Goal: Task Accomplishment & Management: Complete application form

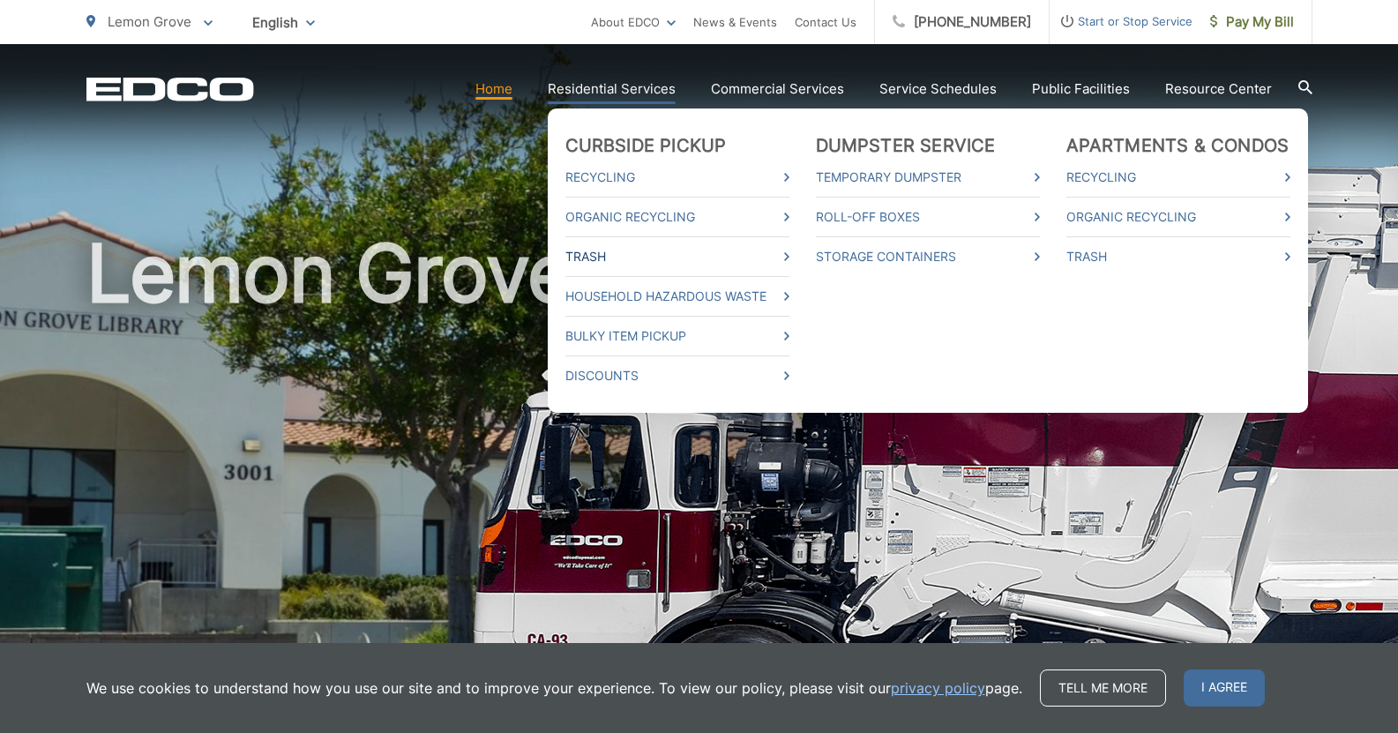
click at [625, 259] on link "Trash" at bounding box center [678, 256] width 224 height 21
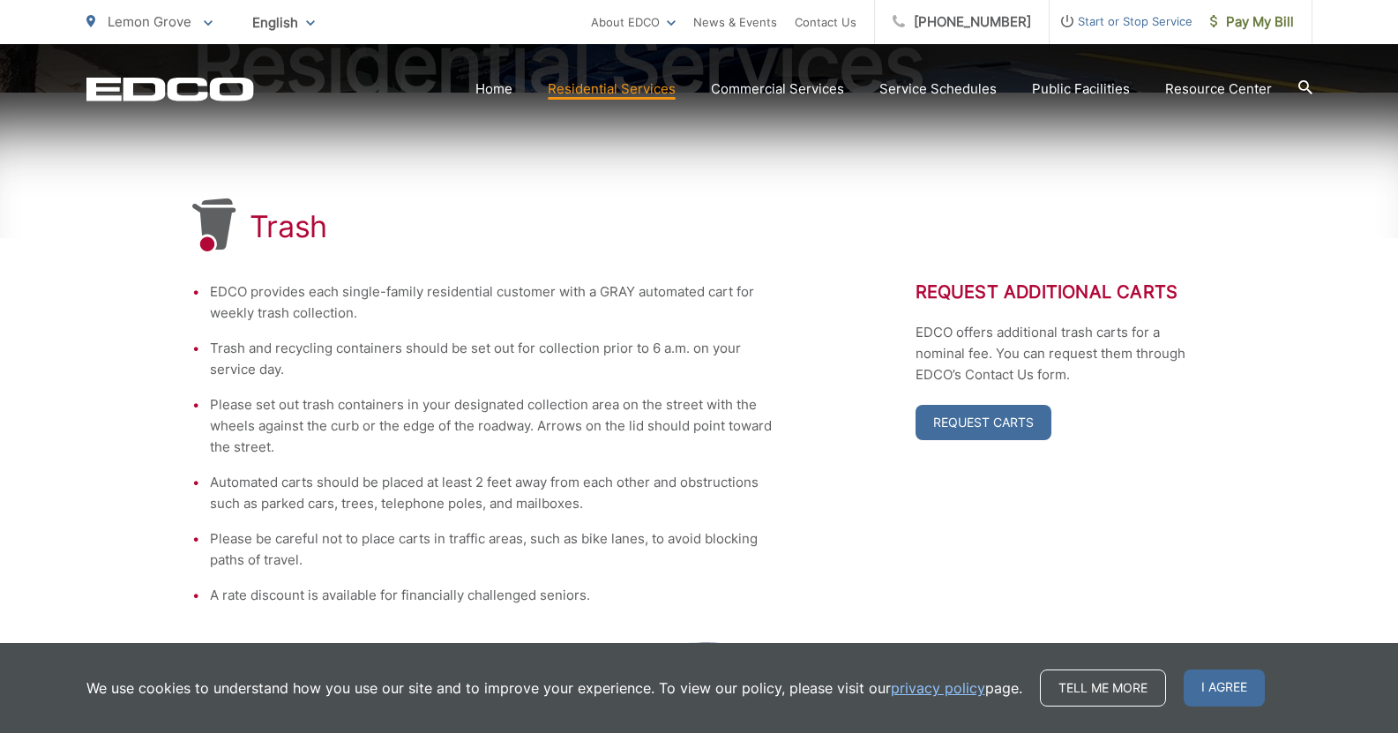
scroll to position [262, 0]
click at [781, 296] on div "EDCO provides each single-family residential customer with a GRAY automated car…" at bounding box center [699, 442] width 1015 height 325
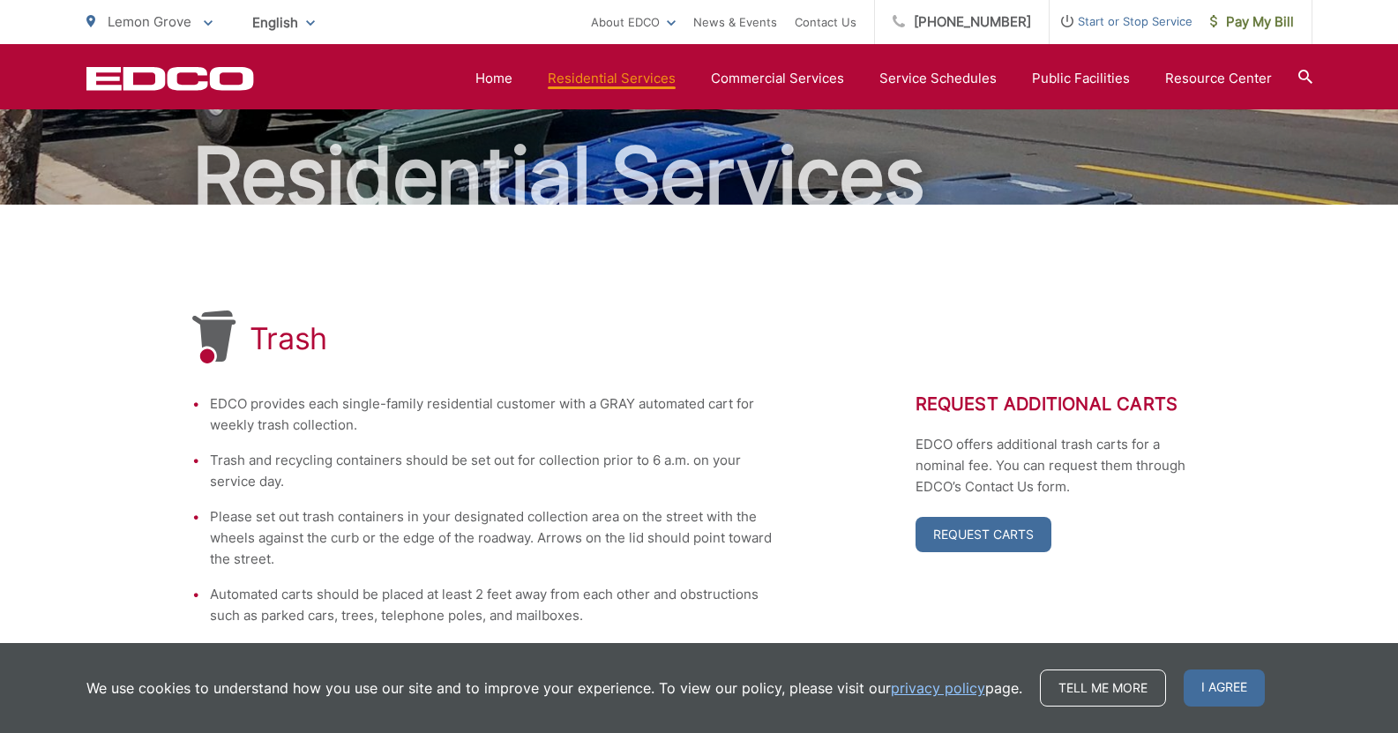
scroll to position [0, 0]
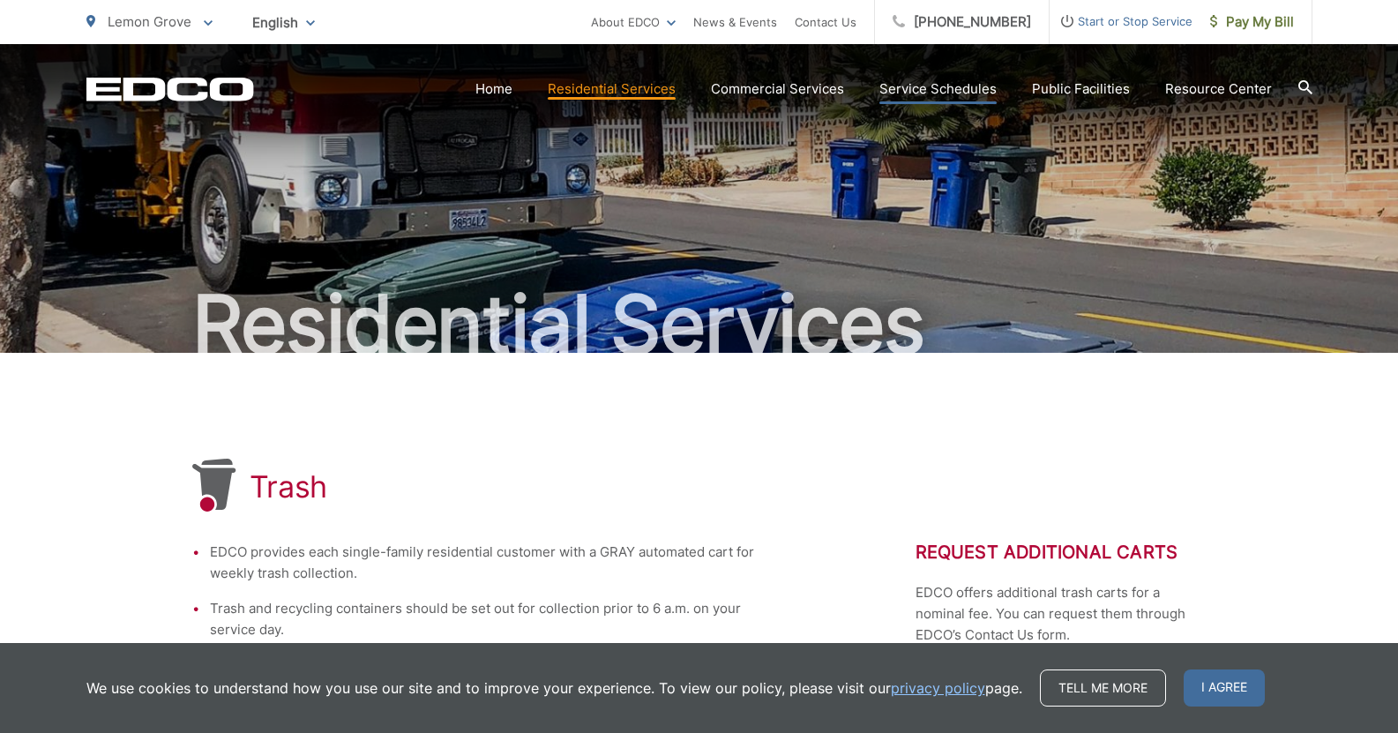
click at [922, 79] on link "Service Schedules" at bounding box center [938, 89] width 117 height 21
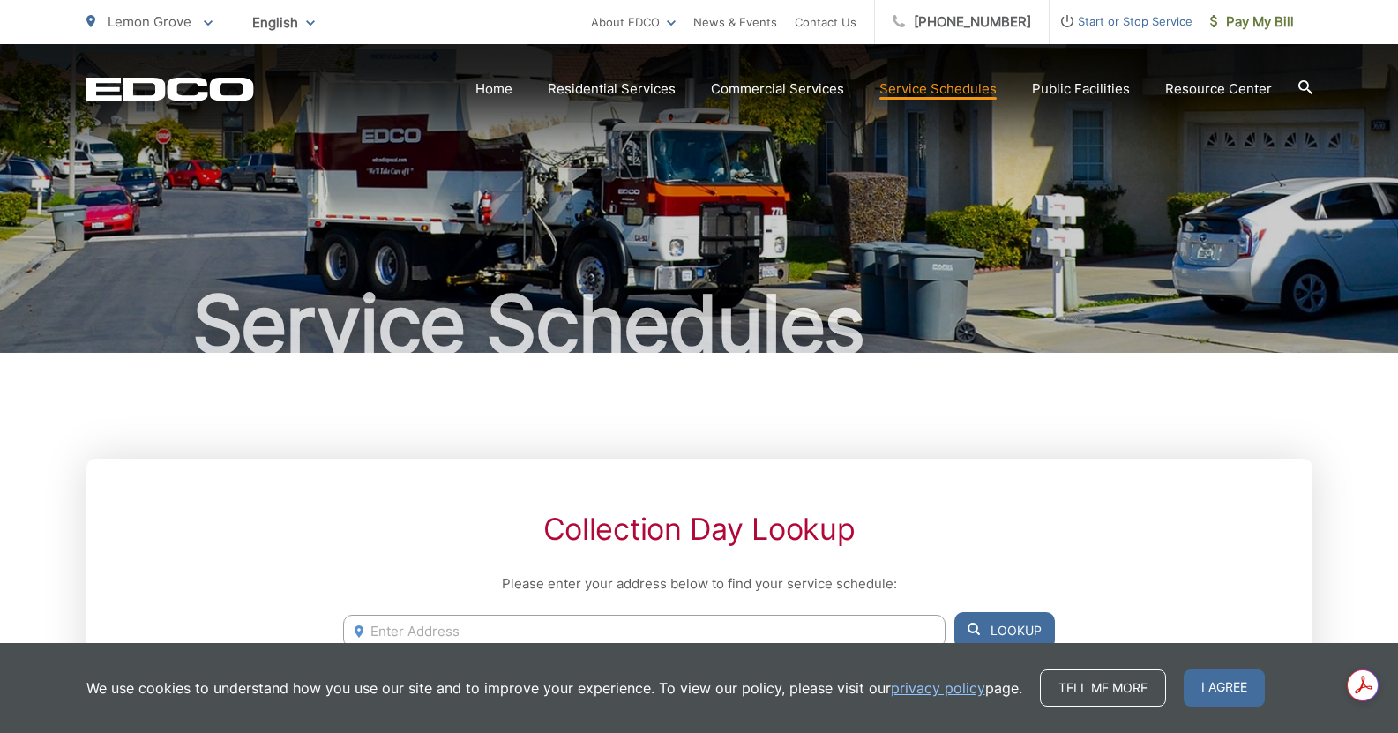
click at [1116, 16] on span "Start or Stop Service" at bounding box center [1121, 21] width 143 height 21
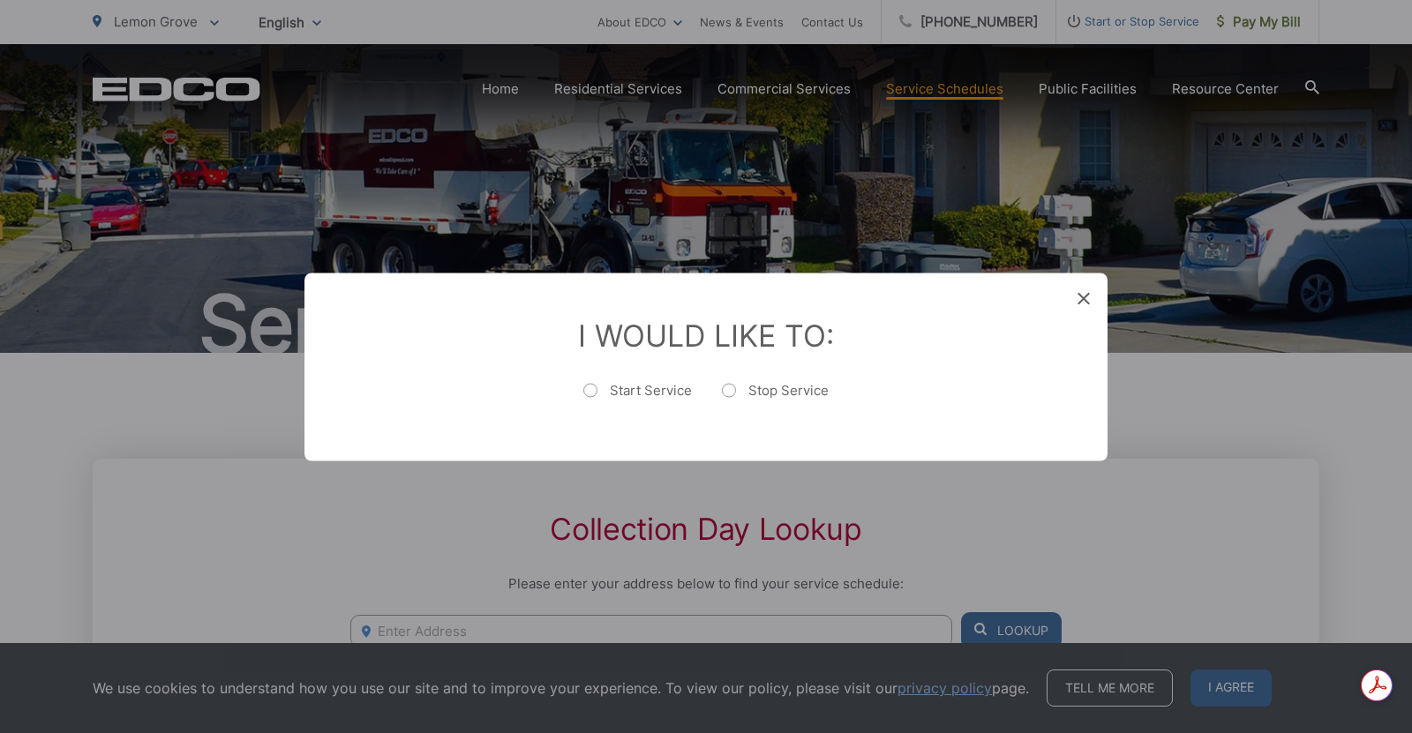
click at [591, 394] on label "Start Service" at bounding box center [637, 398] width 109 height 35
radio input "true"
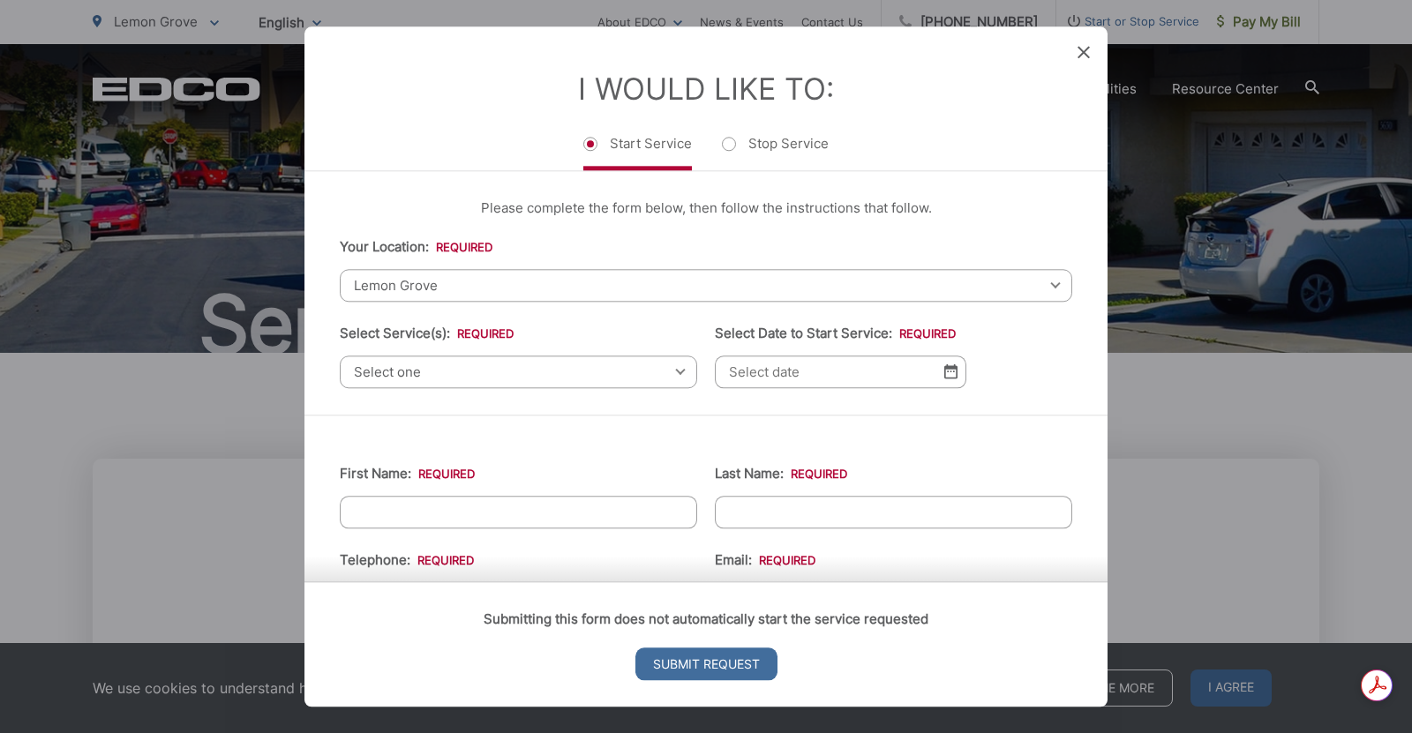
click at [520, 371] on span "Select one" at bounding box center [518, 372] width 357 height 33
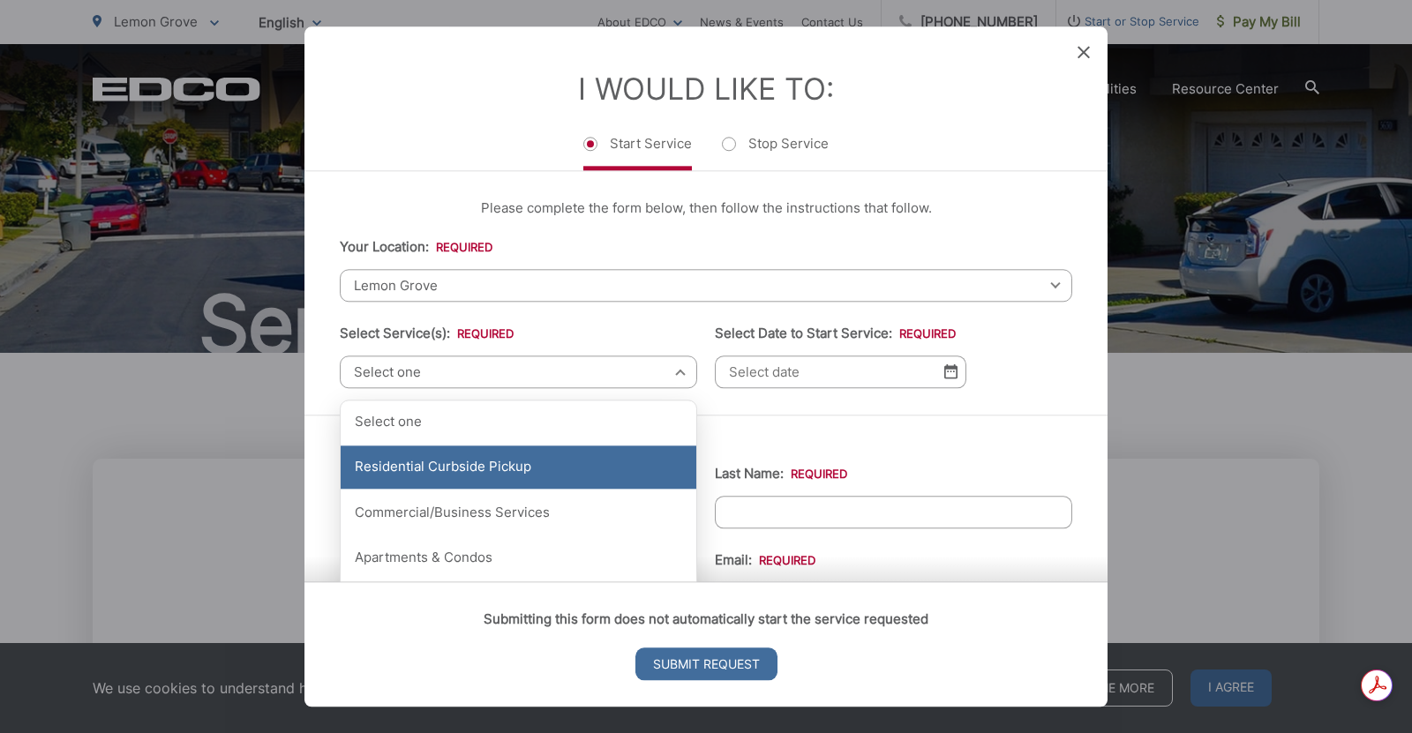
click at [526, 459] on div "Residential Curbside Pickup" at bounding box center [519, 468] width 356 height 44
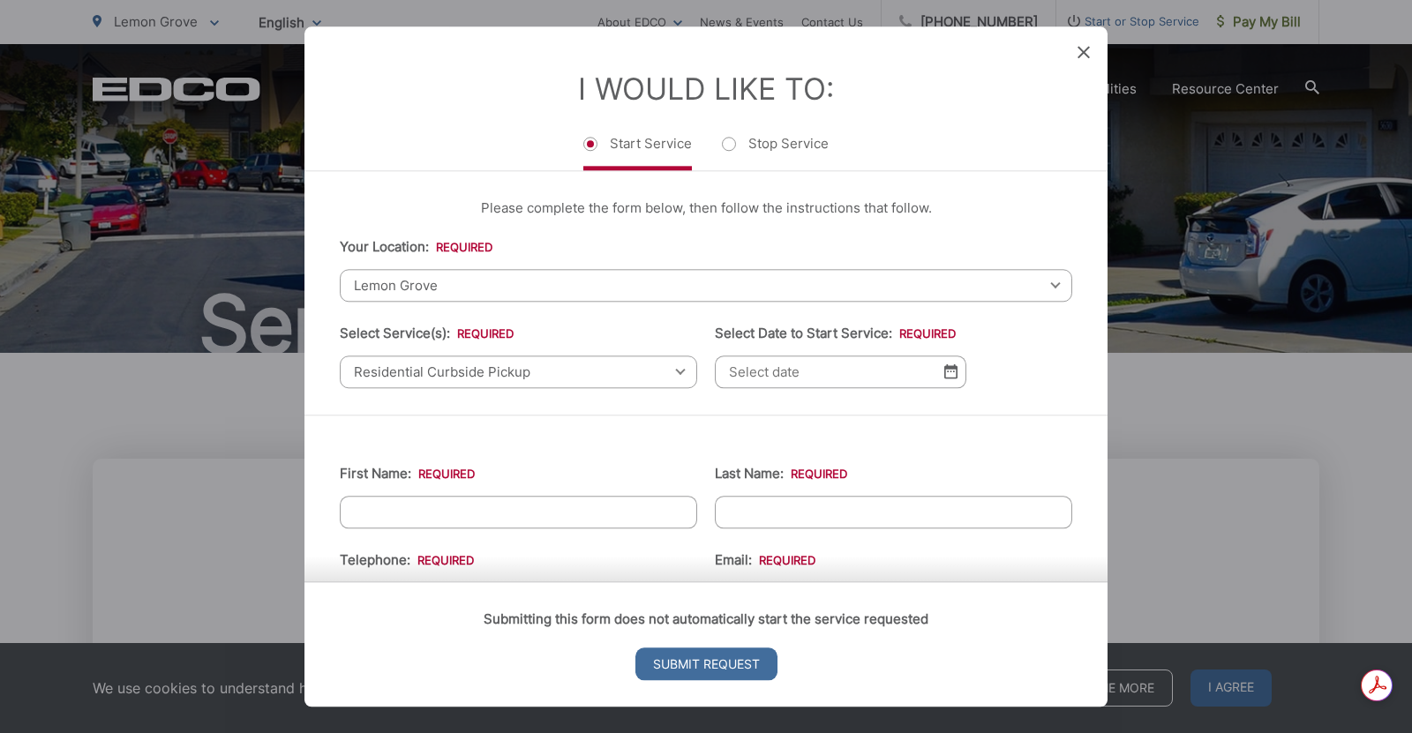
click at [802, 367] on input "Select Date to Start Service: *" at bounding box center [840, 372] width 251 height 33
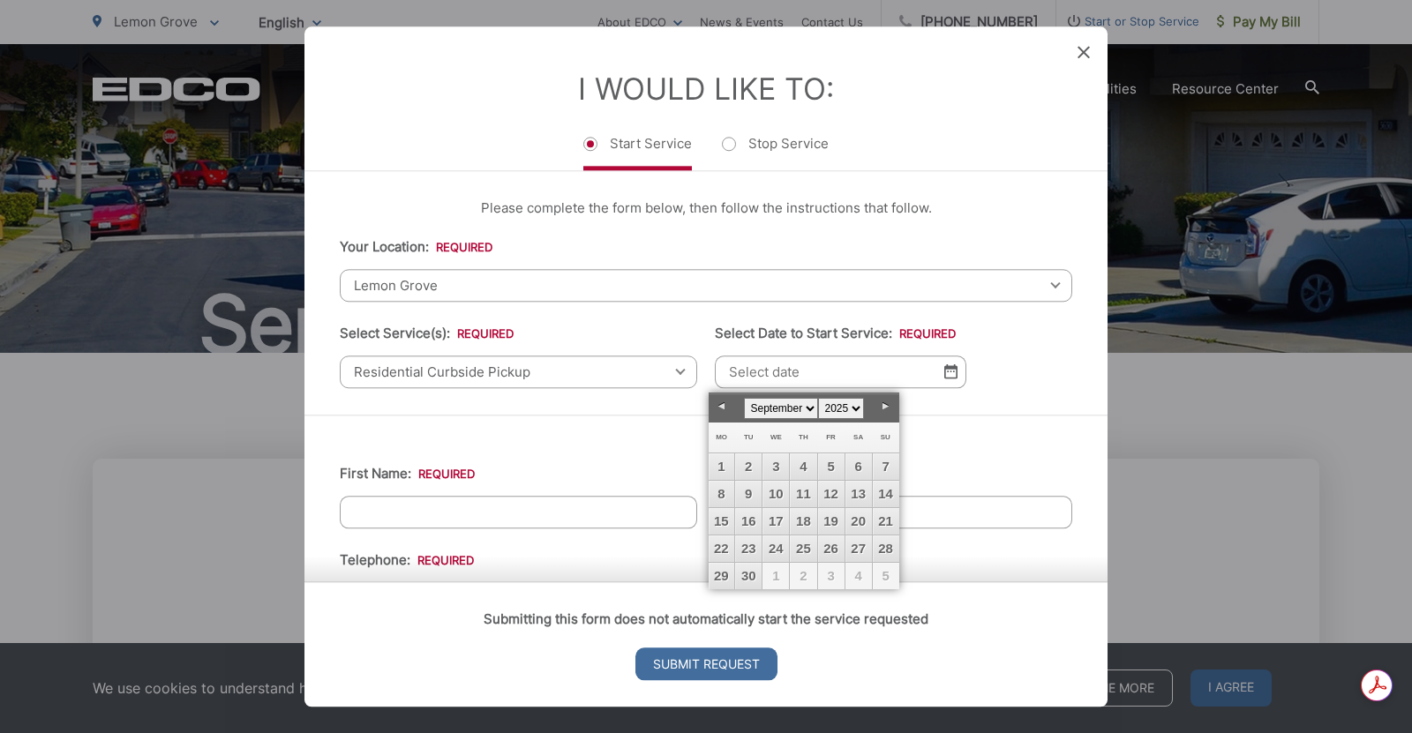
click at [882, 407] on link "Next" at bounding box center [886, 407] width 26 height 26
click at [778, 466] on link "1" at bounding box center [775, 466] width 26 height 26
type input "10/01/2025"
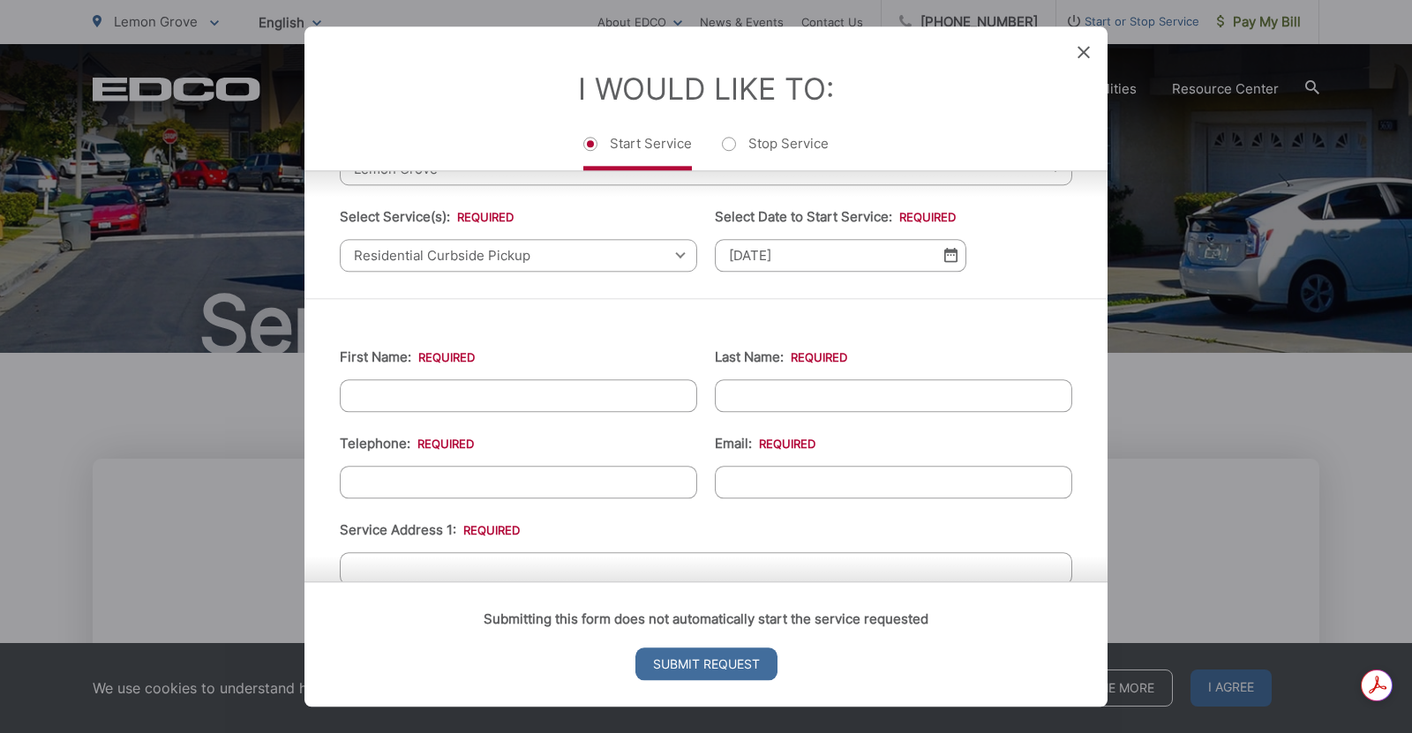
scroll to position [117, 0]
click at [513, 394] on input "First Name: *" at bounding box center [518, 395] width 357 height 33
type input "RODRIGO"
type input "LOPEZ"
type input "6196323999"
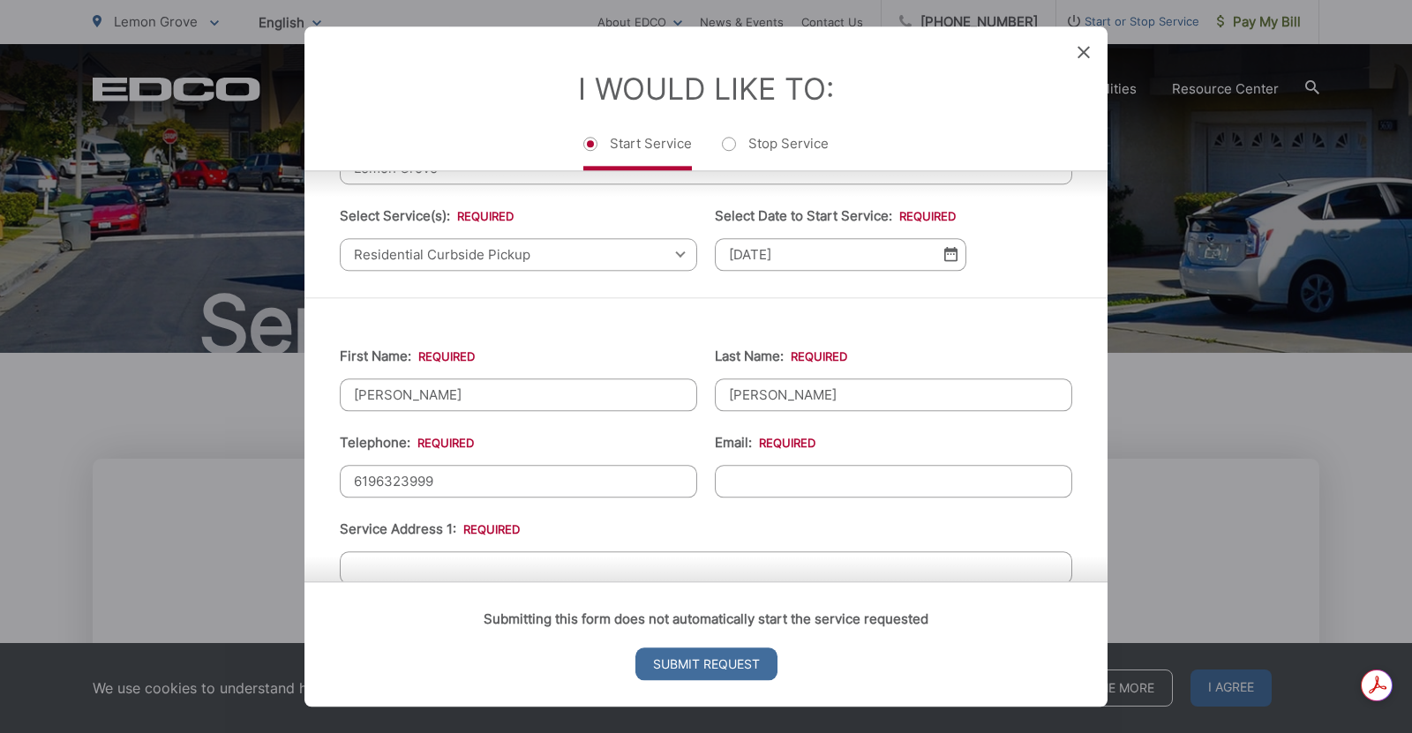
type input "rodlopez619@gmail.com"
type input "(619) 632-3999"
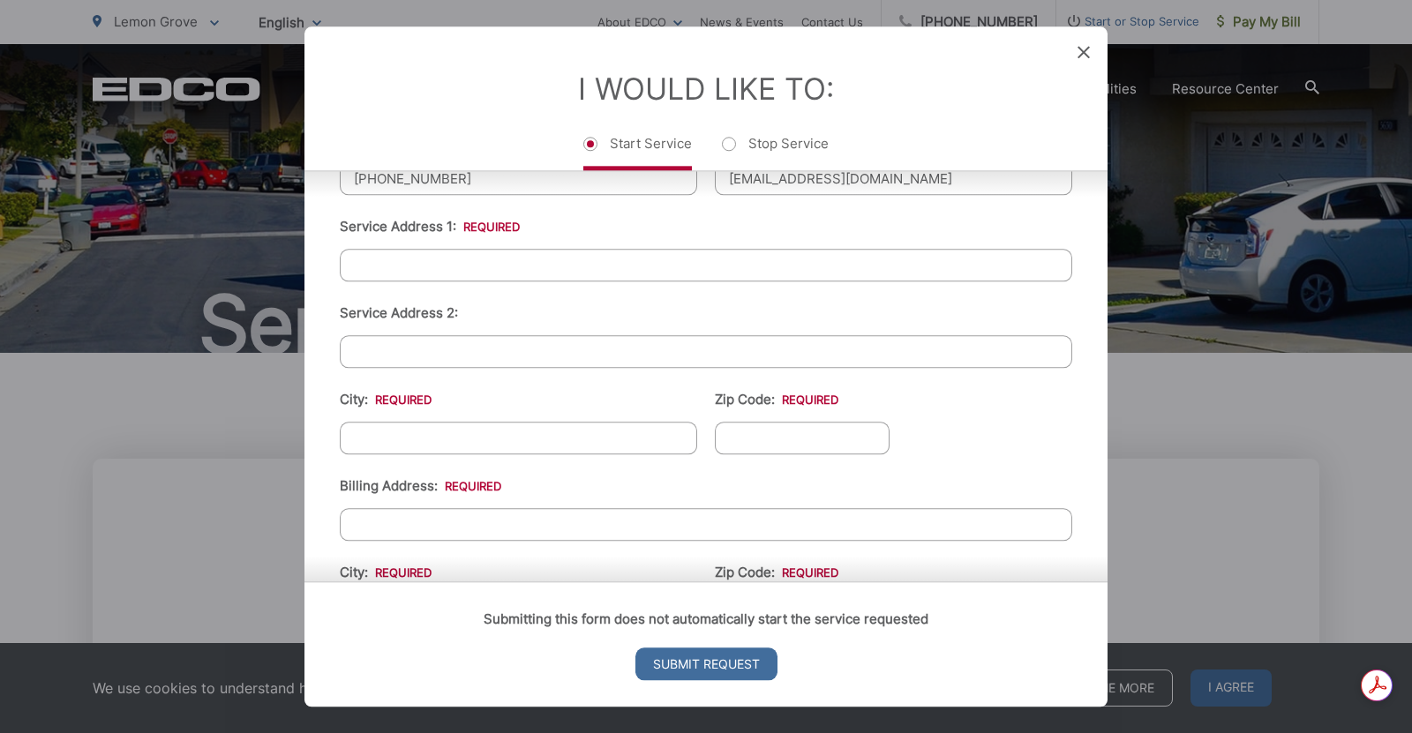
scroll to position [421, 0]
click at [473, 266] on input "Service Address 1: *" at bounding box center [706, 264] width 732 height 33
type input "7423 PACIF AVE"
type input "Lemon Grove"
type input "91945"
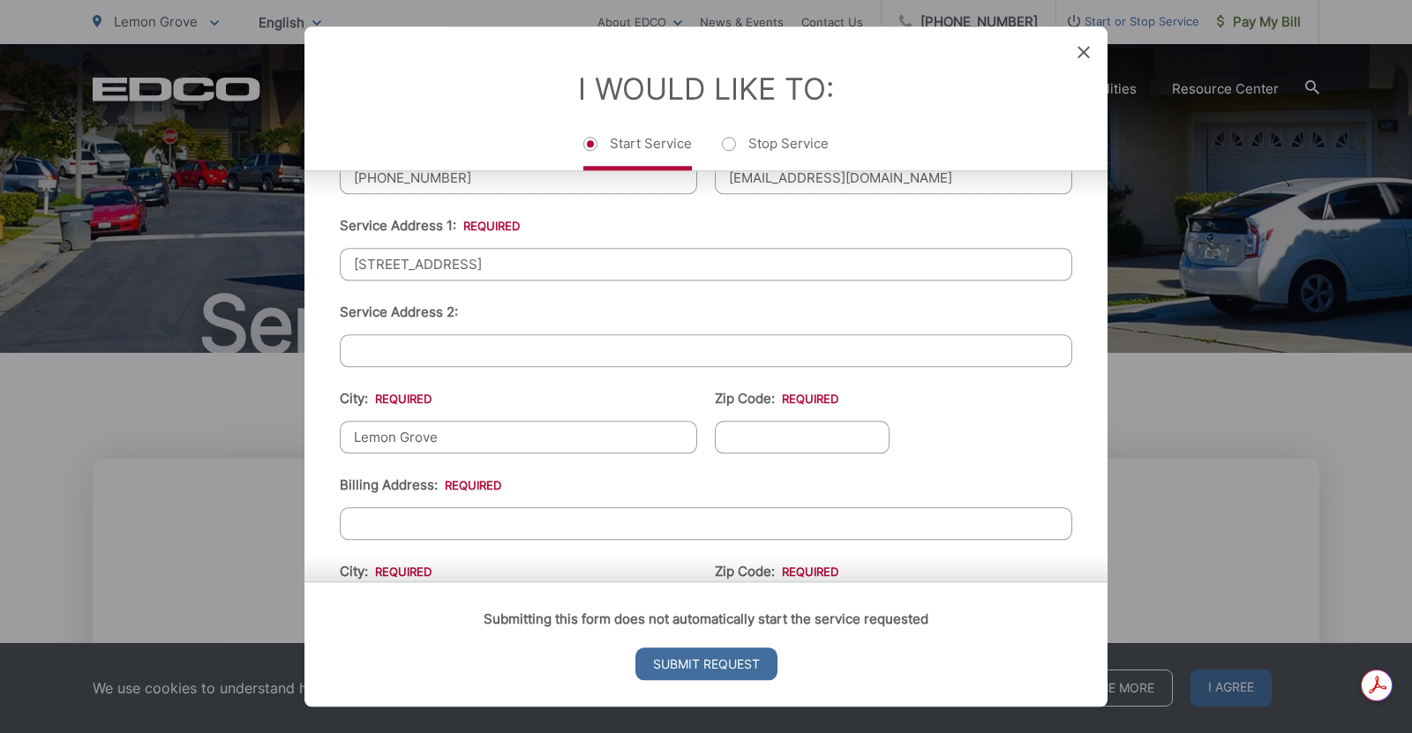
type input "7423 Pacific Ave"
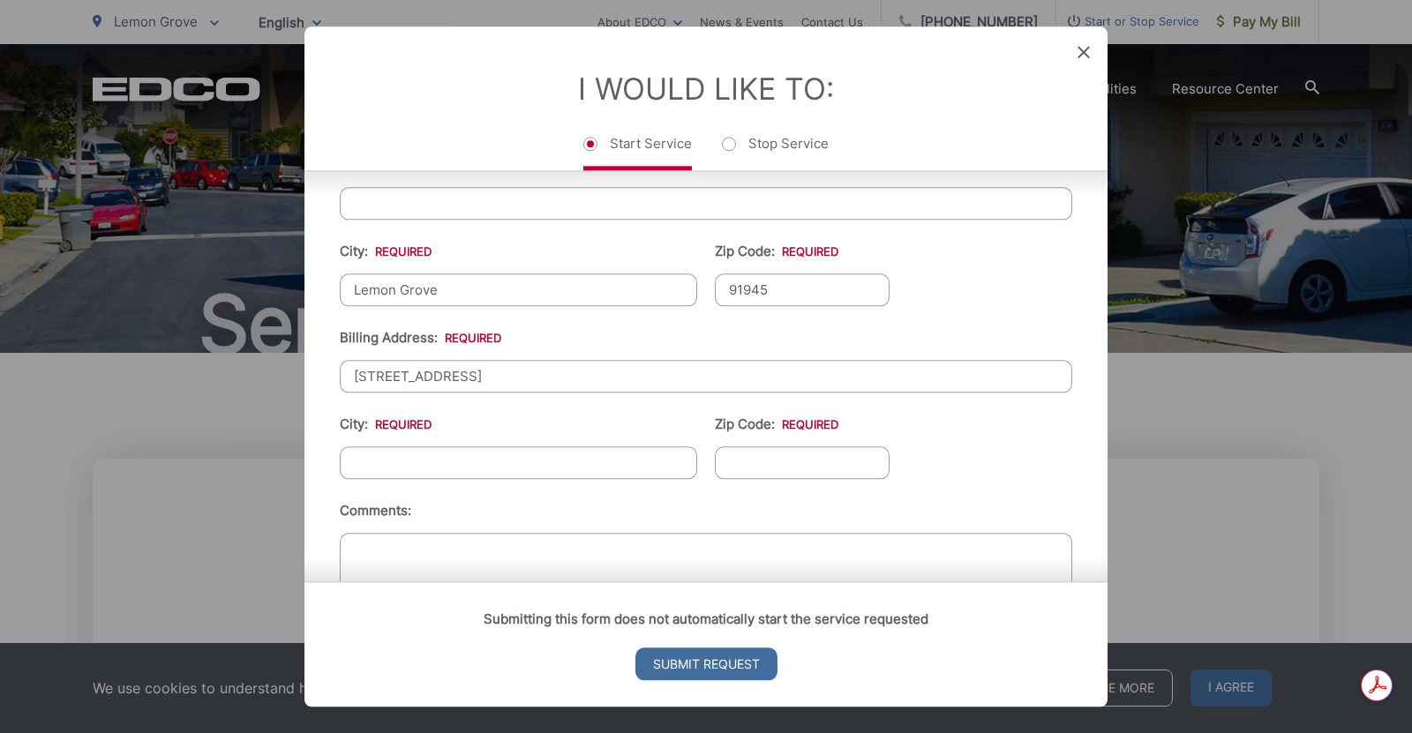
scroll to position [569, 0]
click at [459, 452] on input "City: *" at bounding box center [518, 462] width 357 height 33
type input "Lemon Grove"
type input "91945"
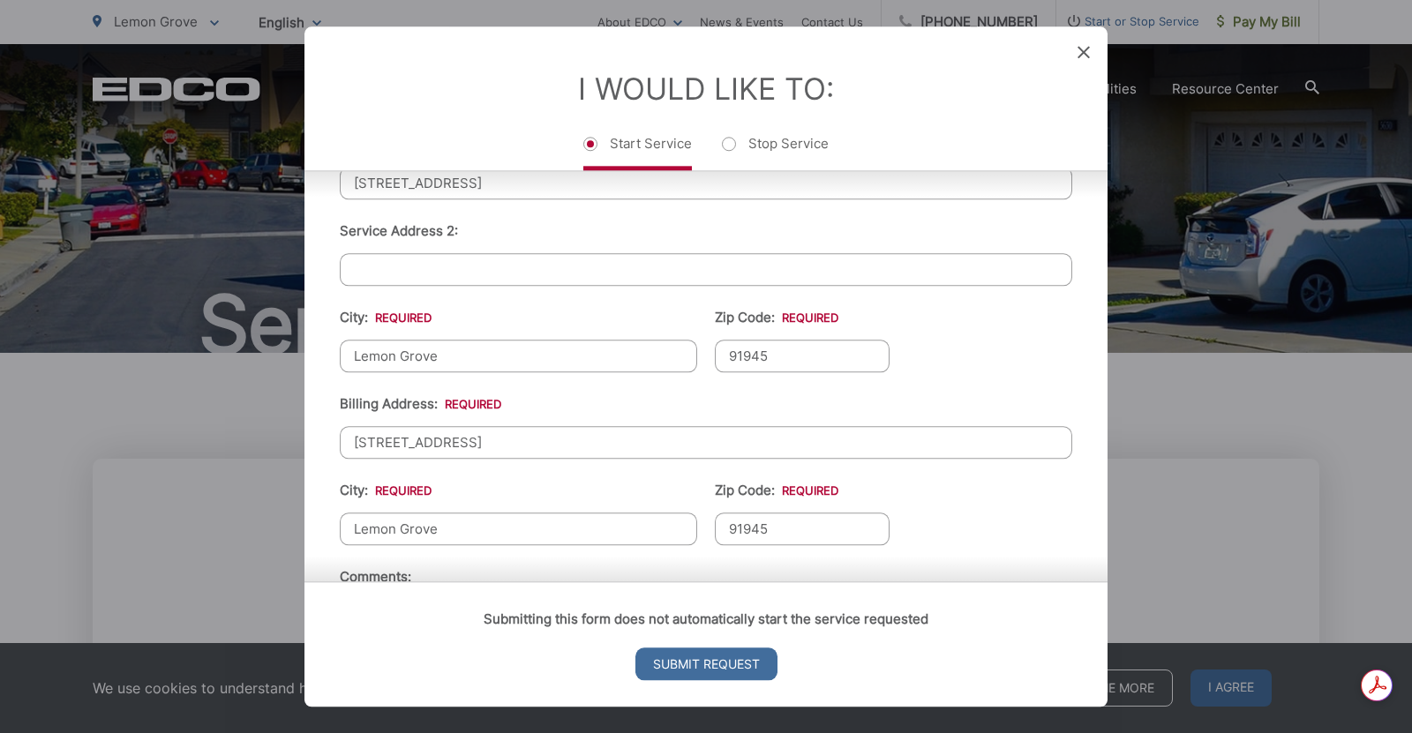
scroll to position [656, 0]
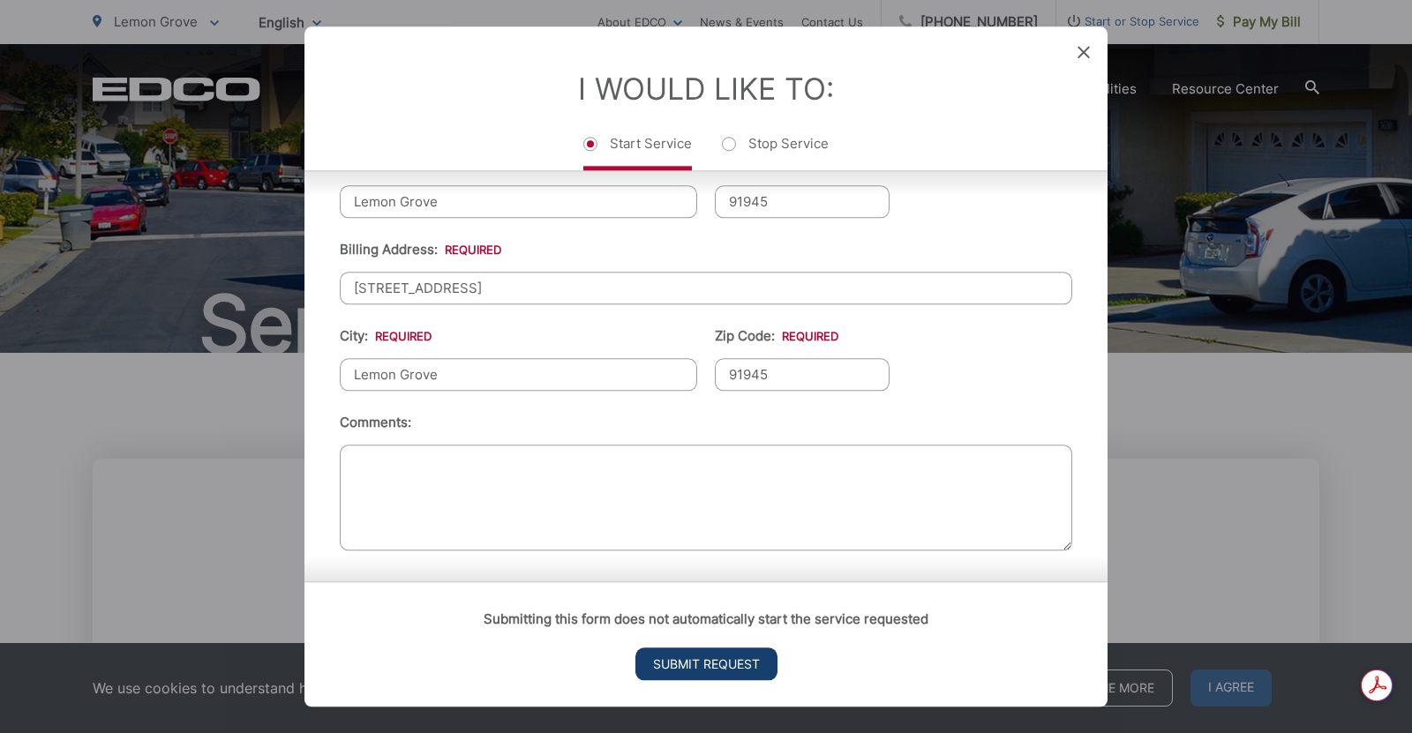
click at [716, 667] on input "Submit Request" at bounding box center [706, 664] width 142 height 33
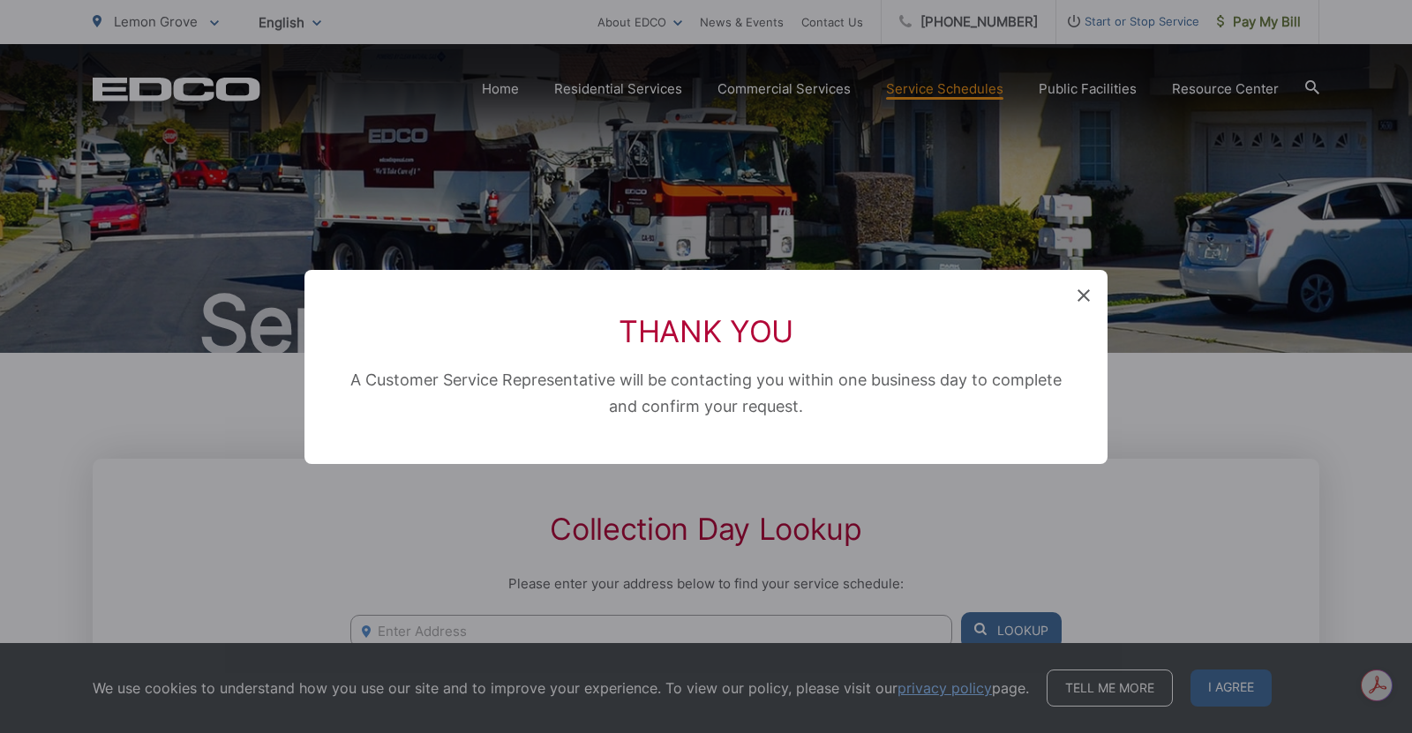
scroll to position [182, 0]
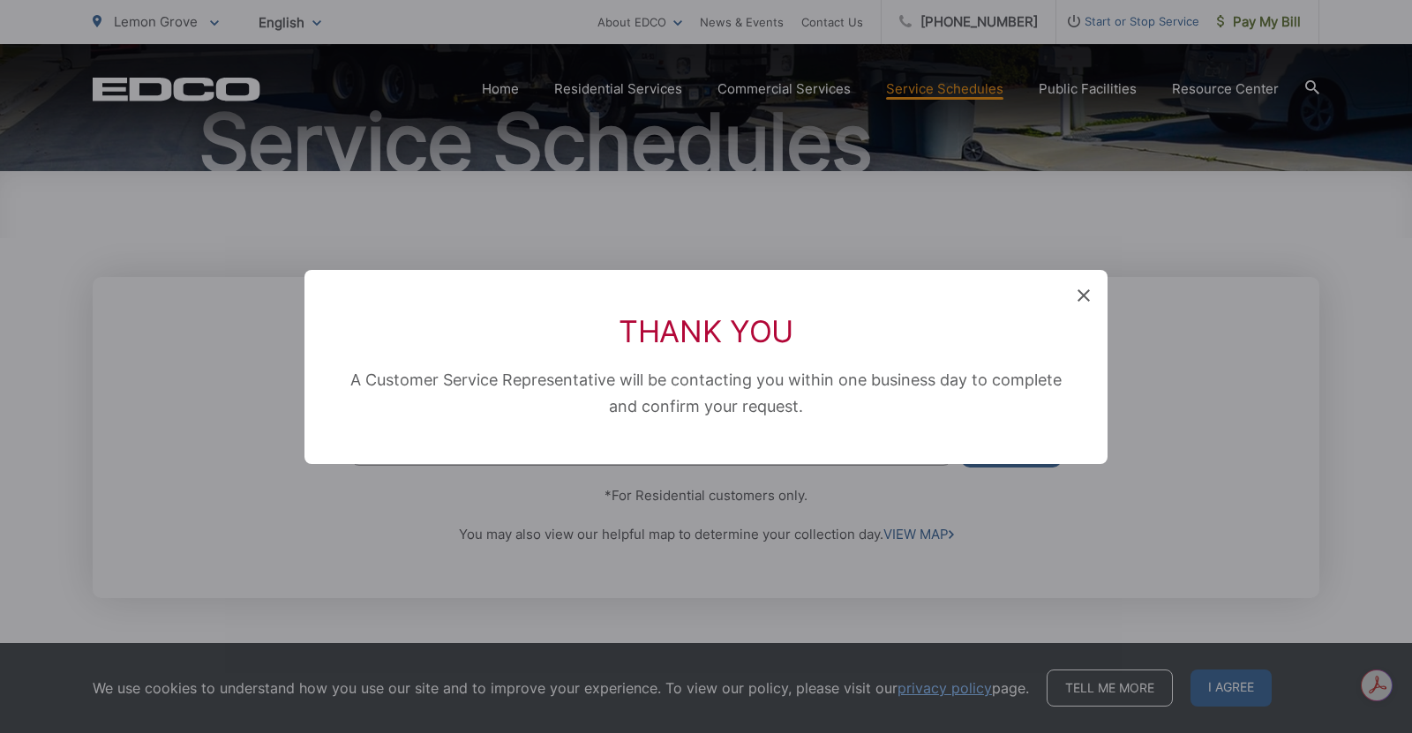
click at [1060, 573] on div "Thank You A Customer Service Representative will be contacting you within one b…" at bounding box center [706, 366] width 1412 height 733
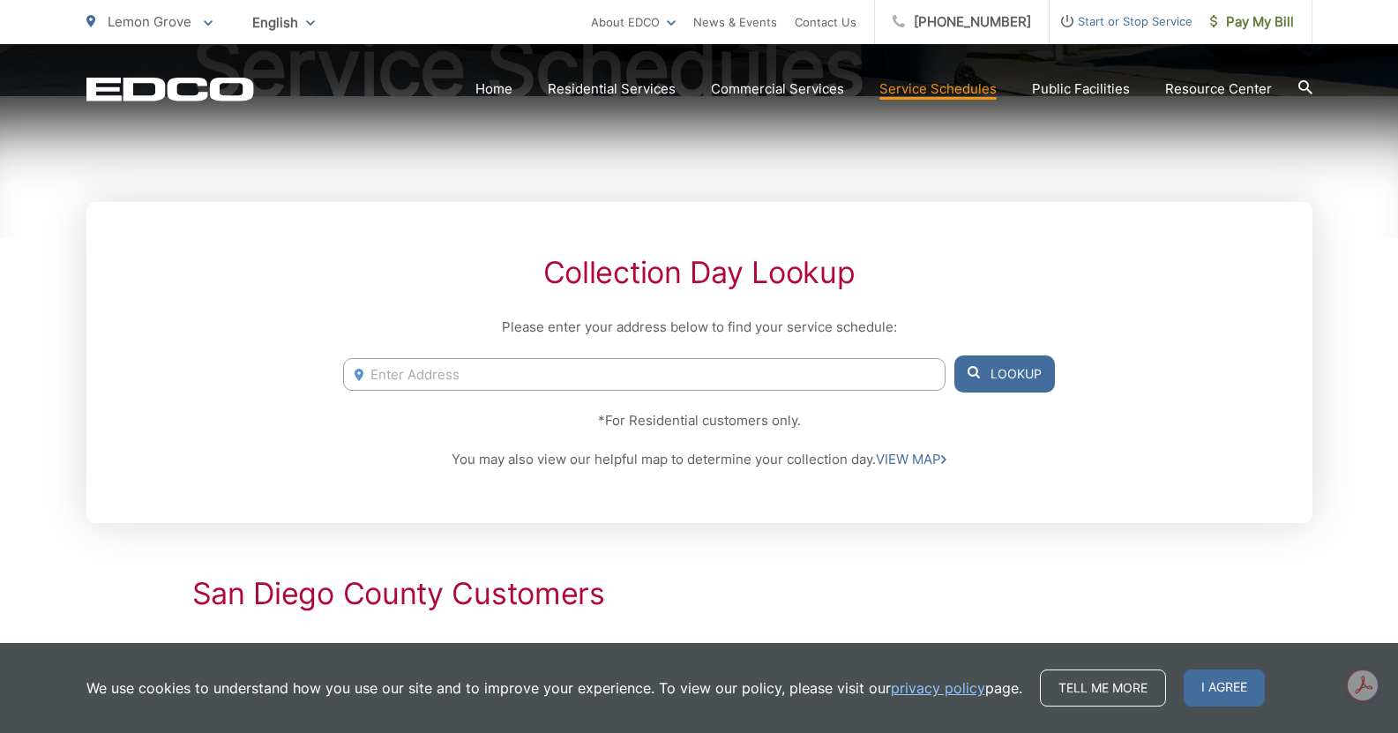
scroll to position [258, 0]
click at [634, 377] on input "Enter Address" at bounding box center [644, 373] width 602 height 33
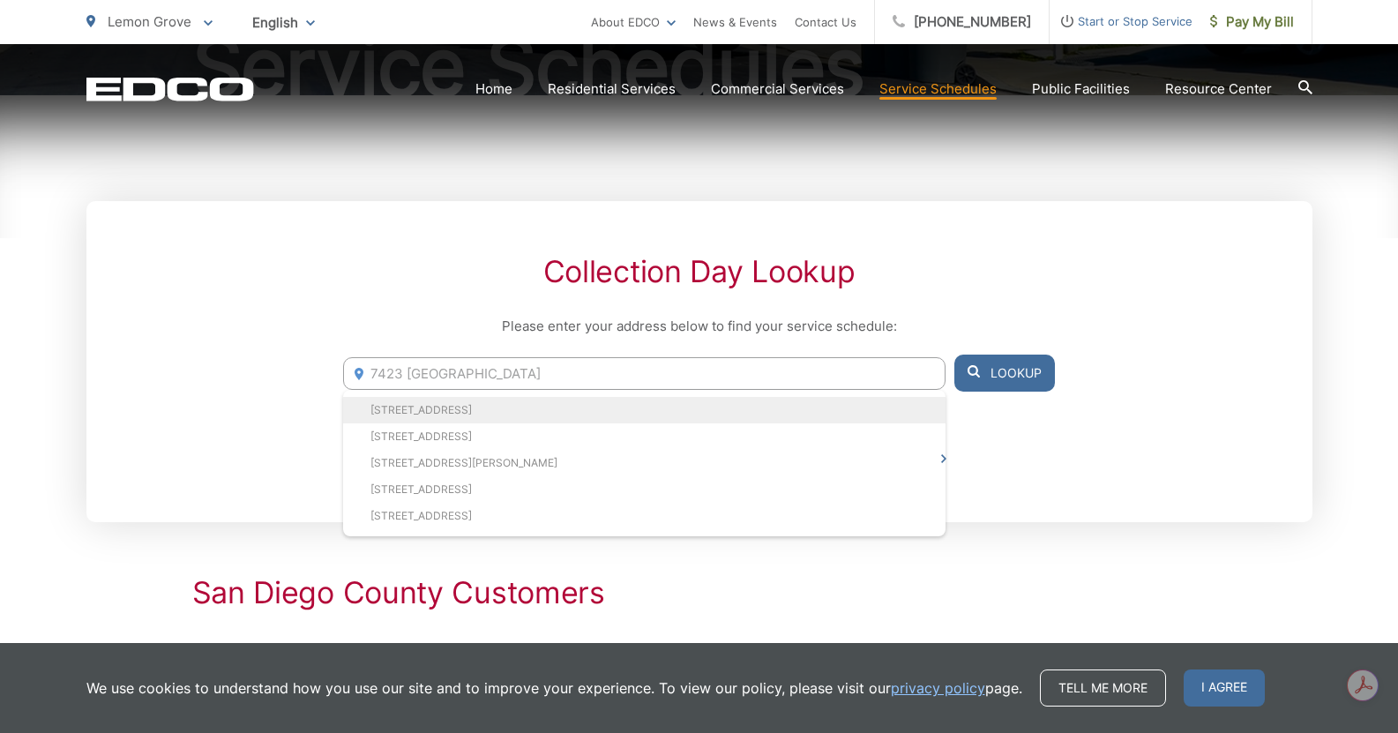
click at [539, 417] on li "7423 Pacific Ave, Lemon Grove, CA, 91945" at bounding box center [644, 410] width 602 height 26
type input "7423 Pacific Ave, Lemon Grove, CA, 91945"
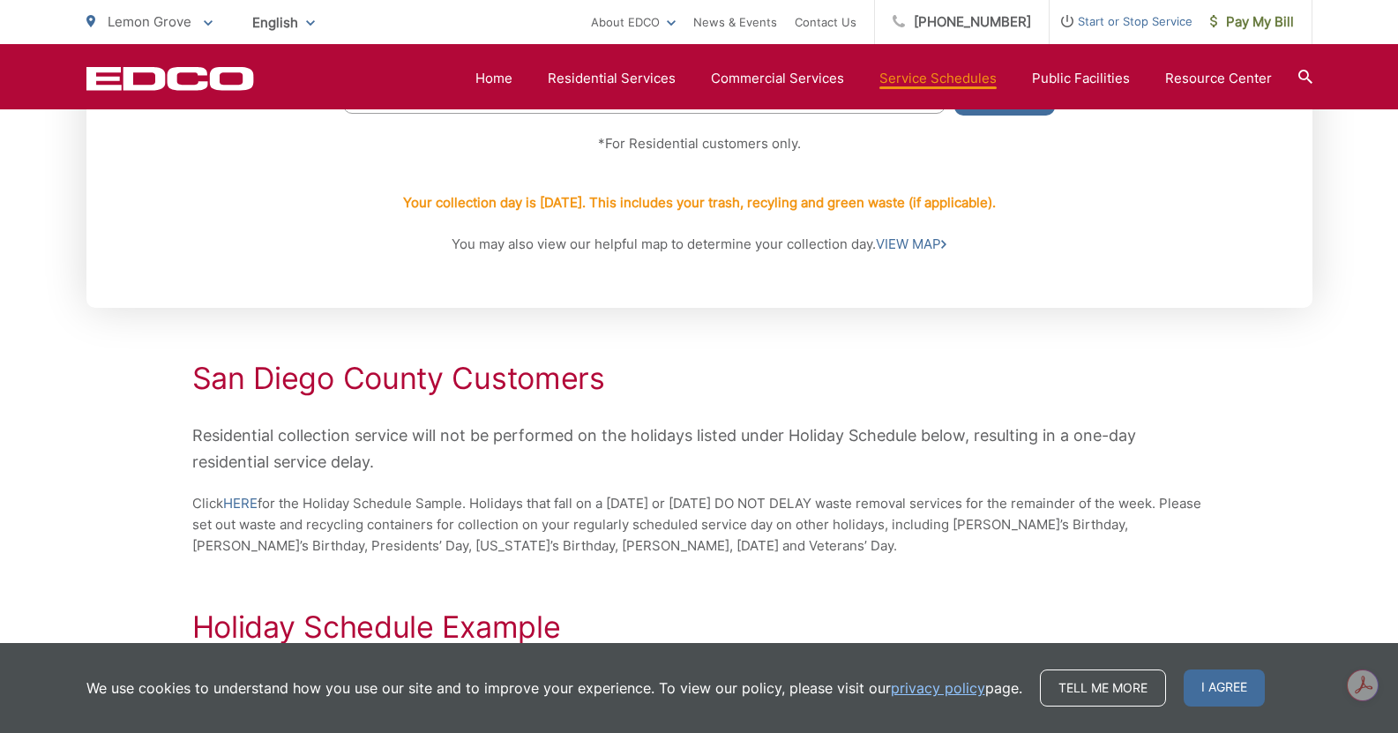
scroll to position [535, 0]
click at [921, 236] on link "VIEW MAP" at bounding box center [911, 243] width 71 height 21
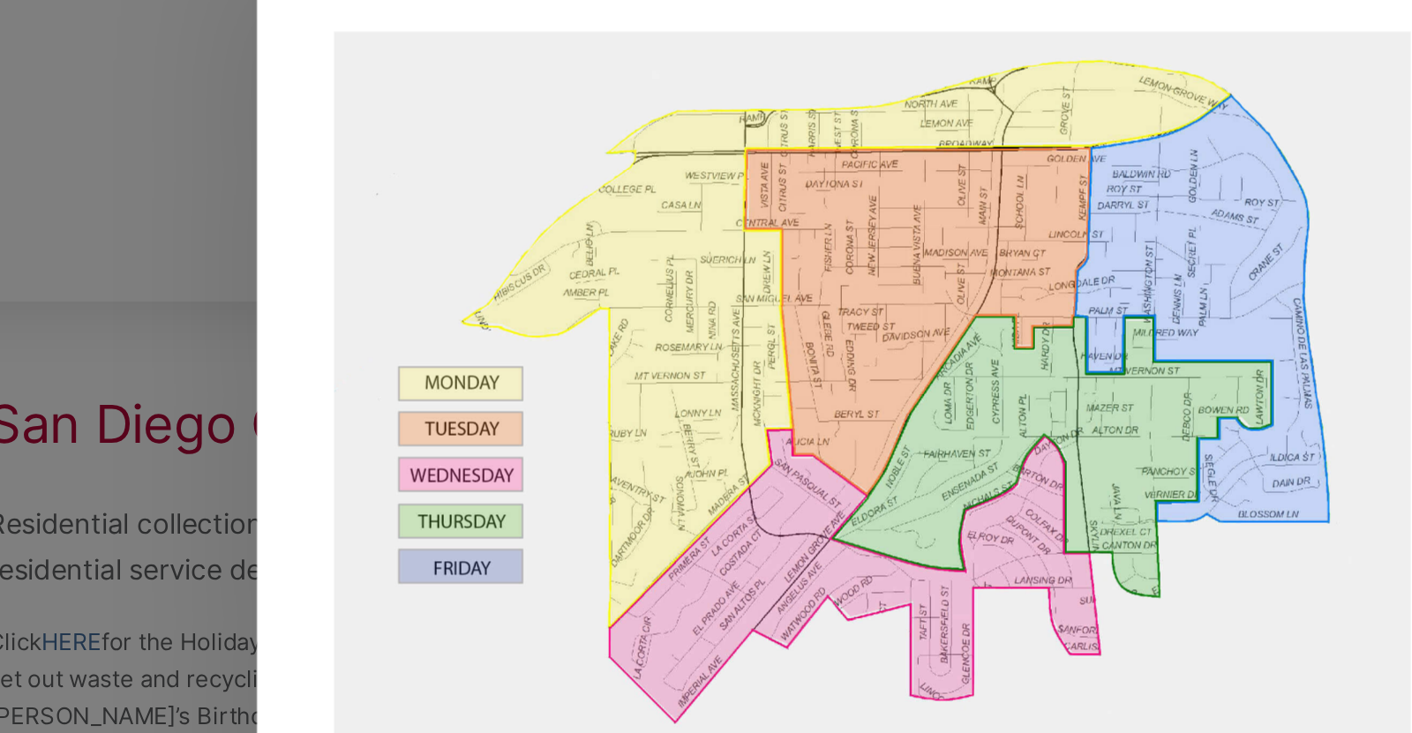
click at [295, 273] on div at bounding box center [706, 366] width 1412 height 733
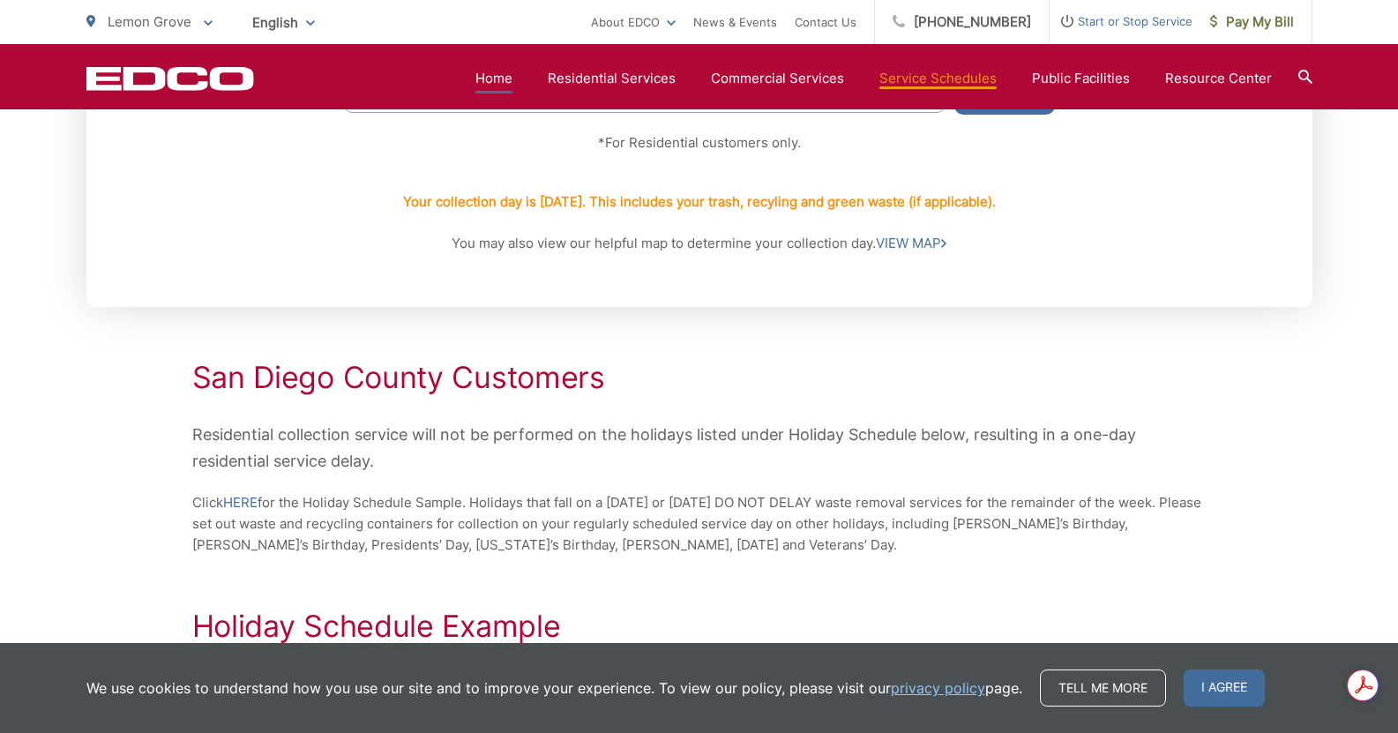
click at [507, 79] on link "Home" at bounding box center [494, 78] width 37 height 21
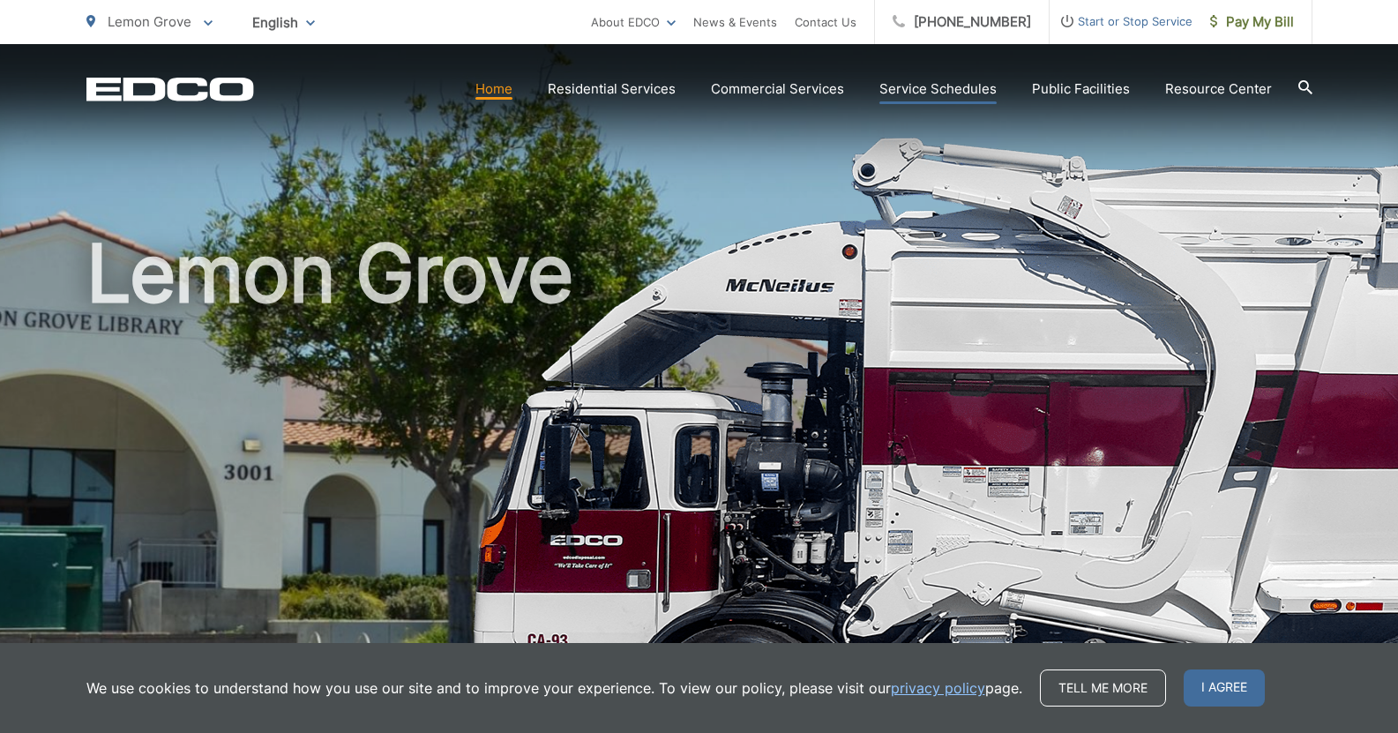
click at [948, 94] on link "Service Schedules" at bounding box center [938, 89] width 117 height 21
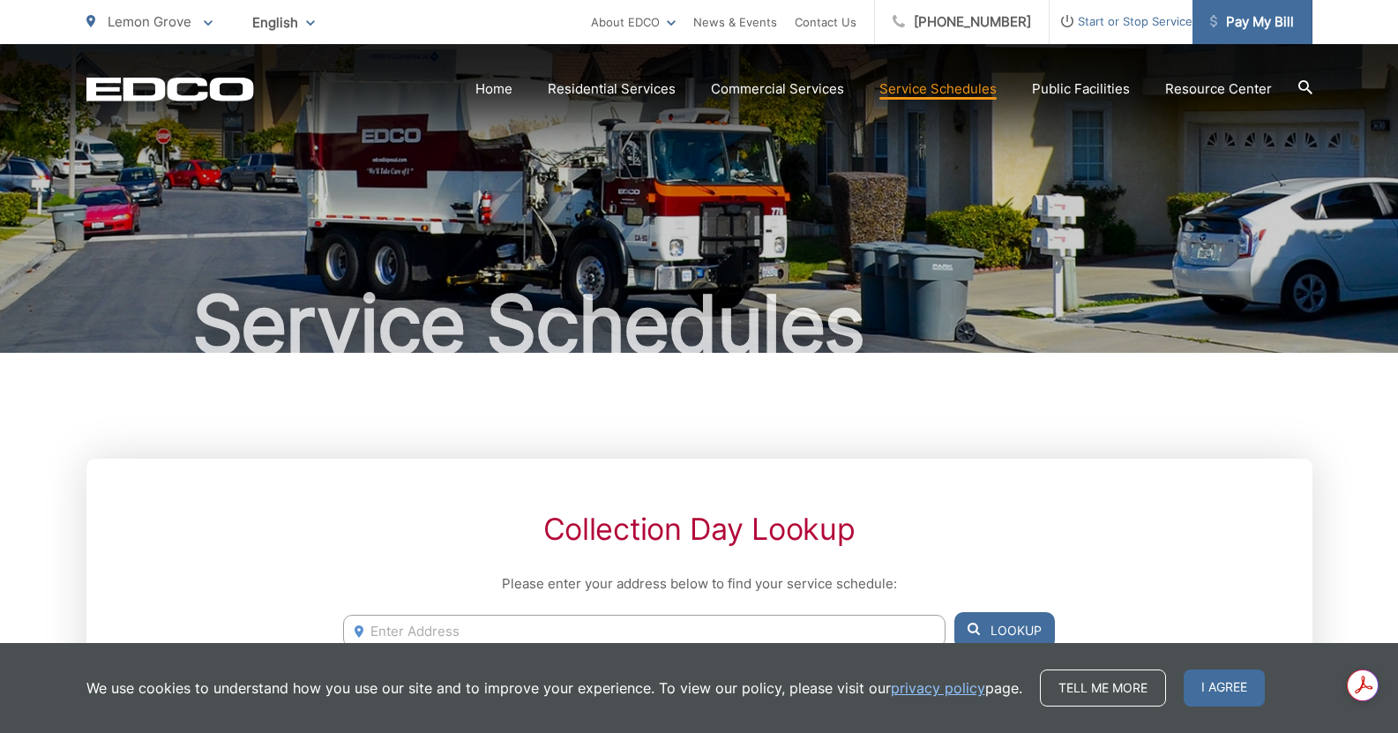
click at [1257, 25] on span "Pay My Bill" at bounding box center [1253, 21] width 84 height 21
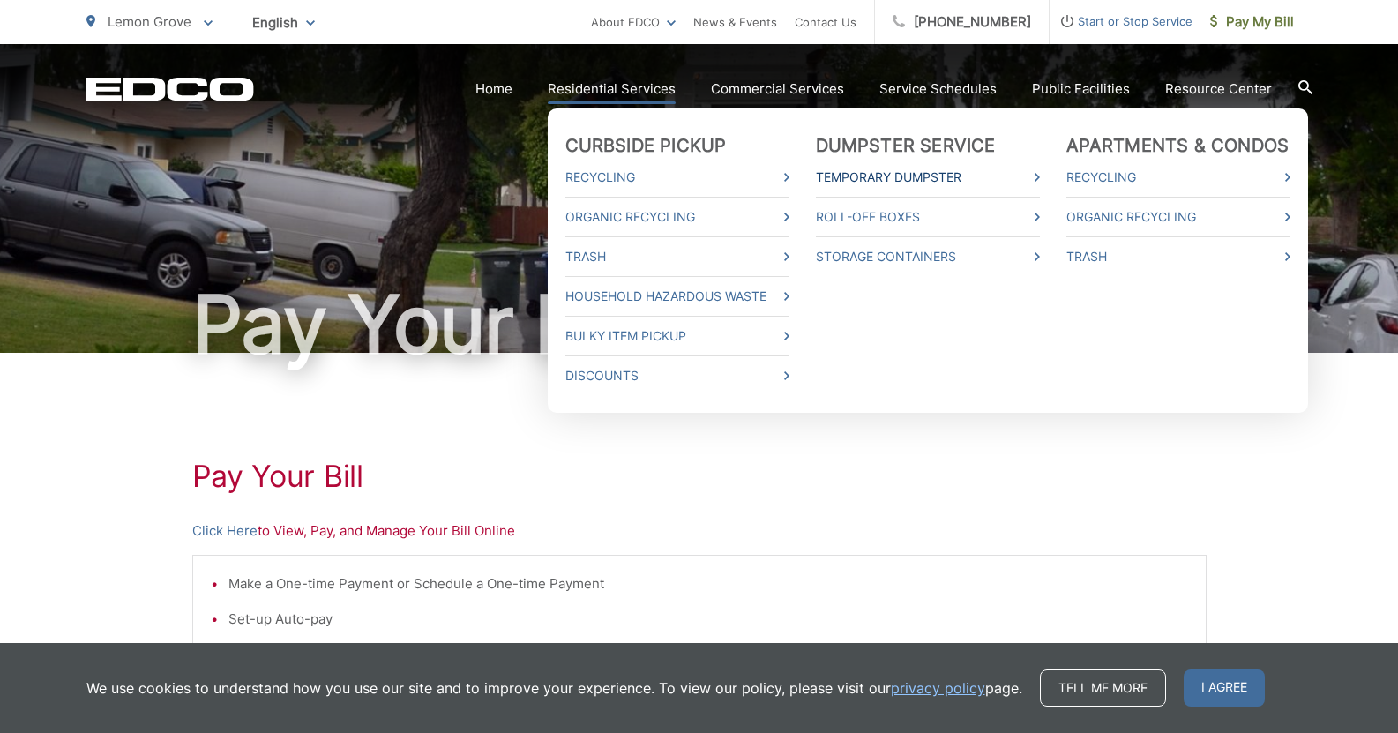
click at [888, 176] on link "Temporary Dumpster" at bounding box center [928, 177] width 224 height 21
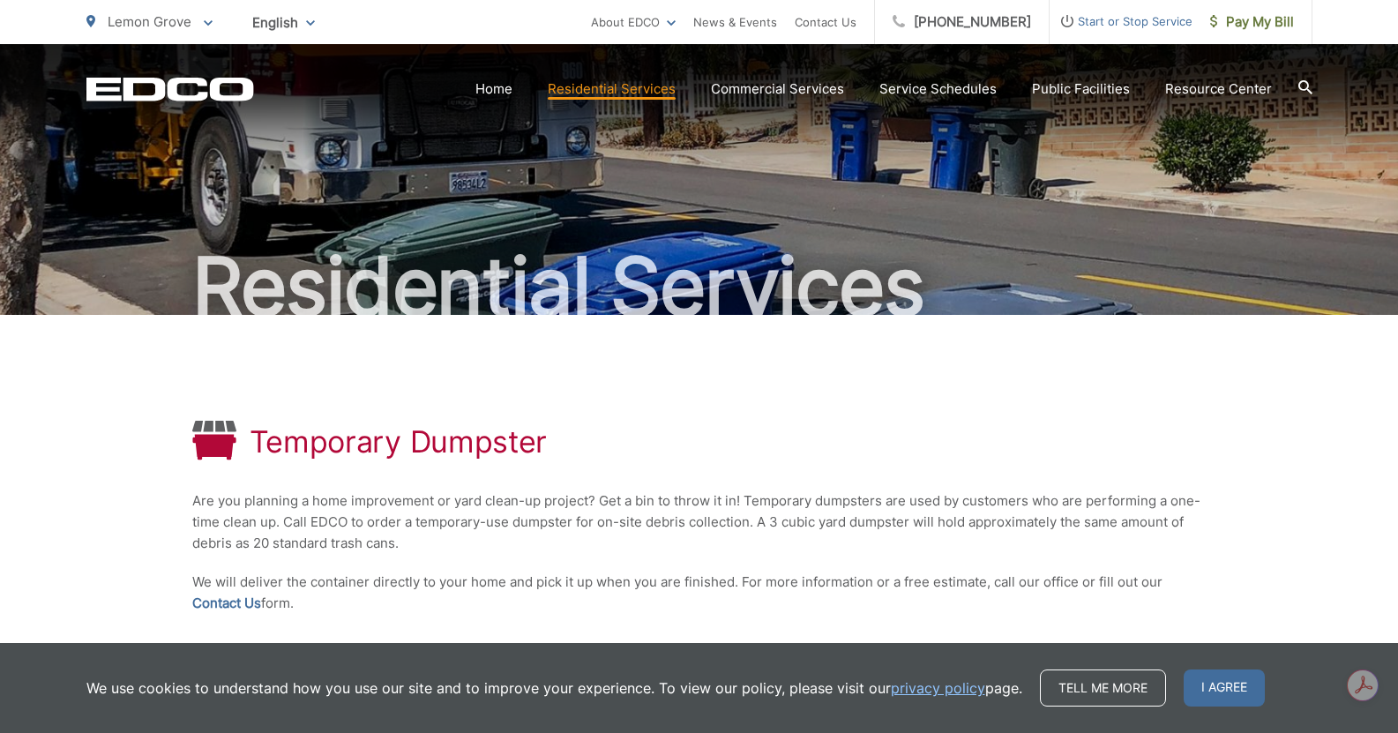
scroll to position [37, 0]
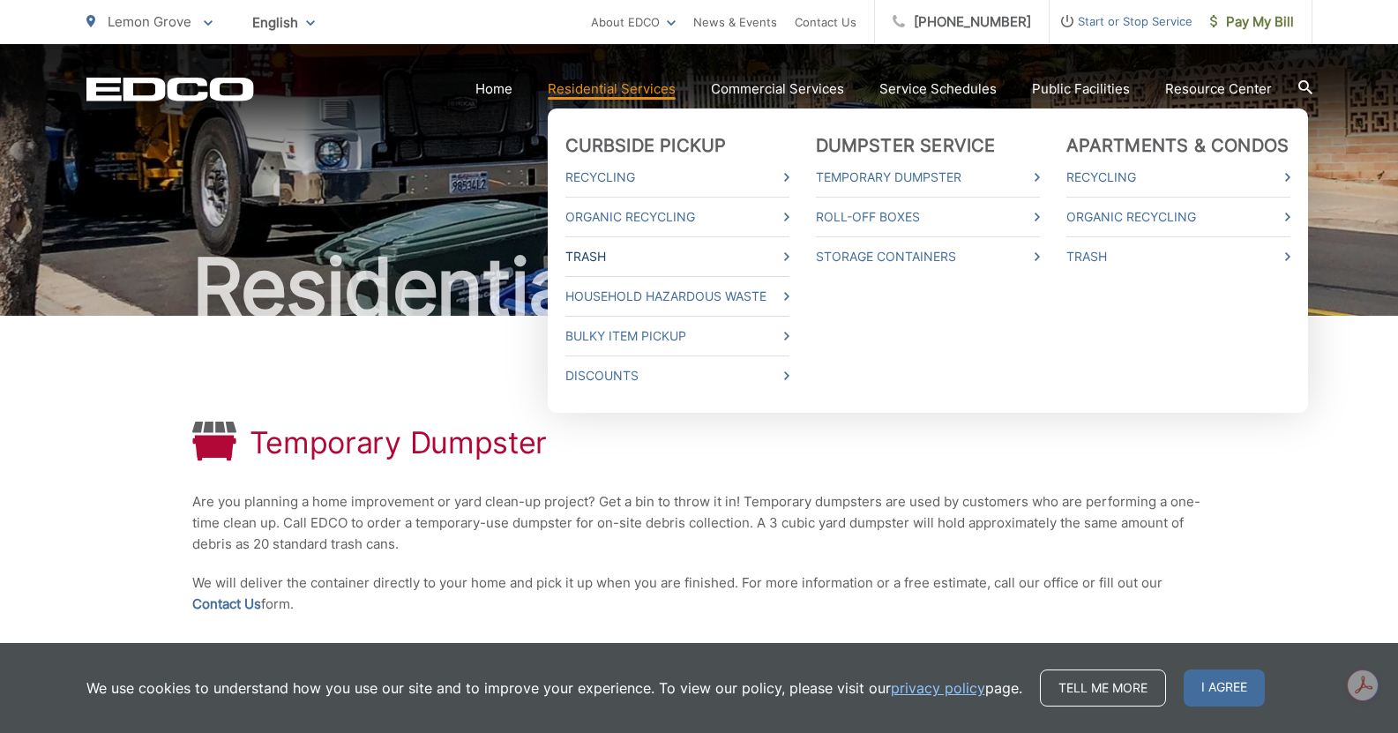
click at [601, 253] on link "Trash" at bounding box center [678, 256] width 224 height 21
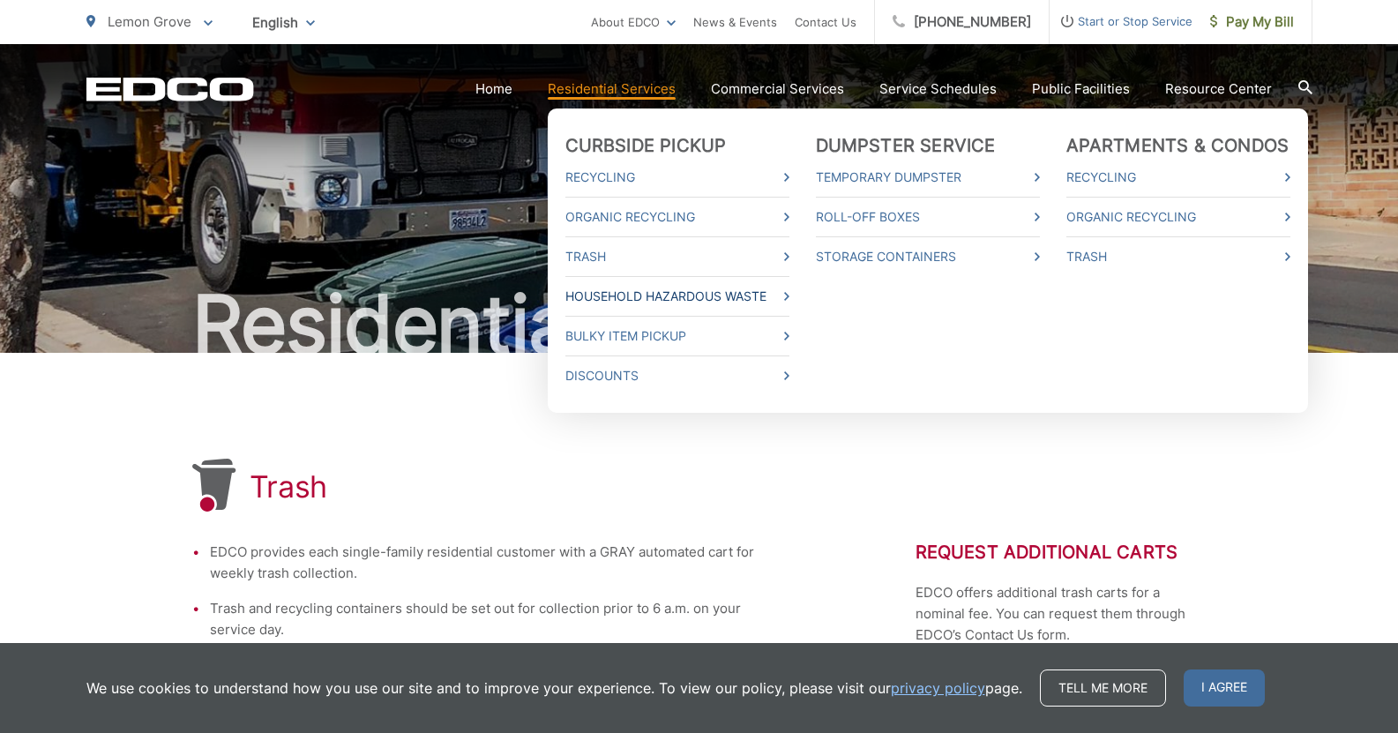
click at [664, 294] on link "Household Hazardous Waste" at bounding box center [678, 296] width 224 height 21
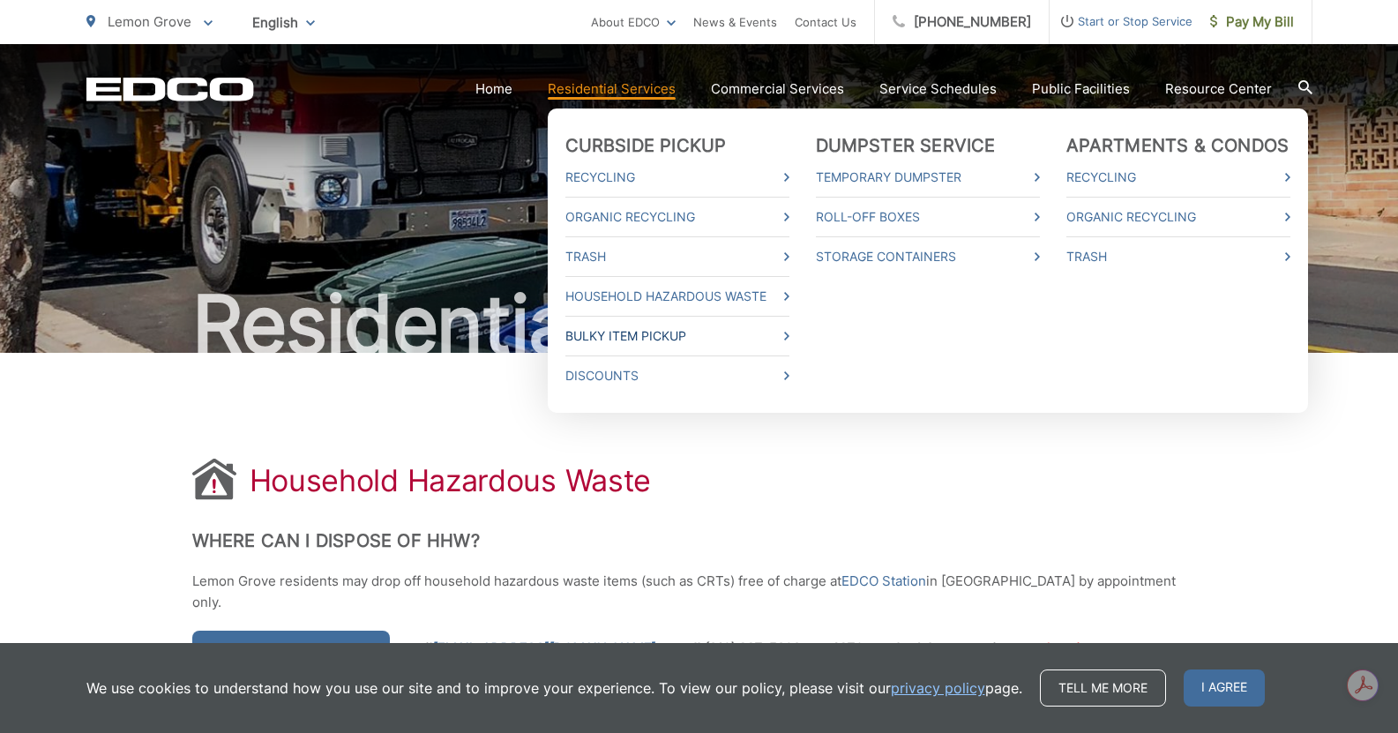
click at [640, 336] on link "Bulky Item Pickup" at bounding box center [678, 336] width 224 height 21
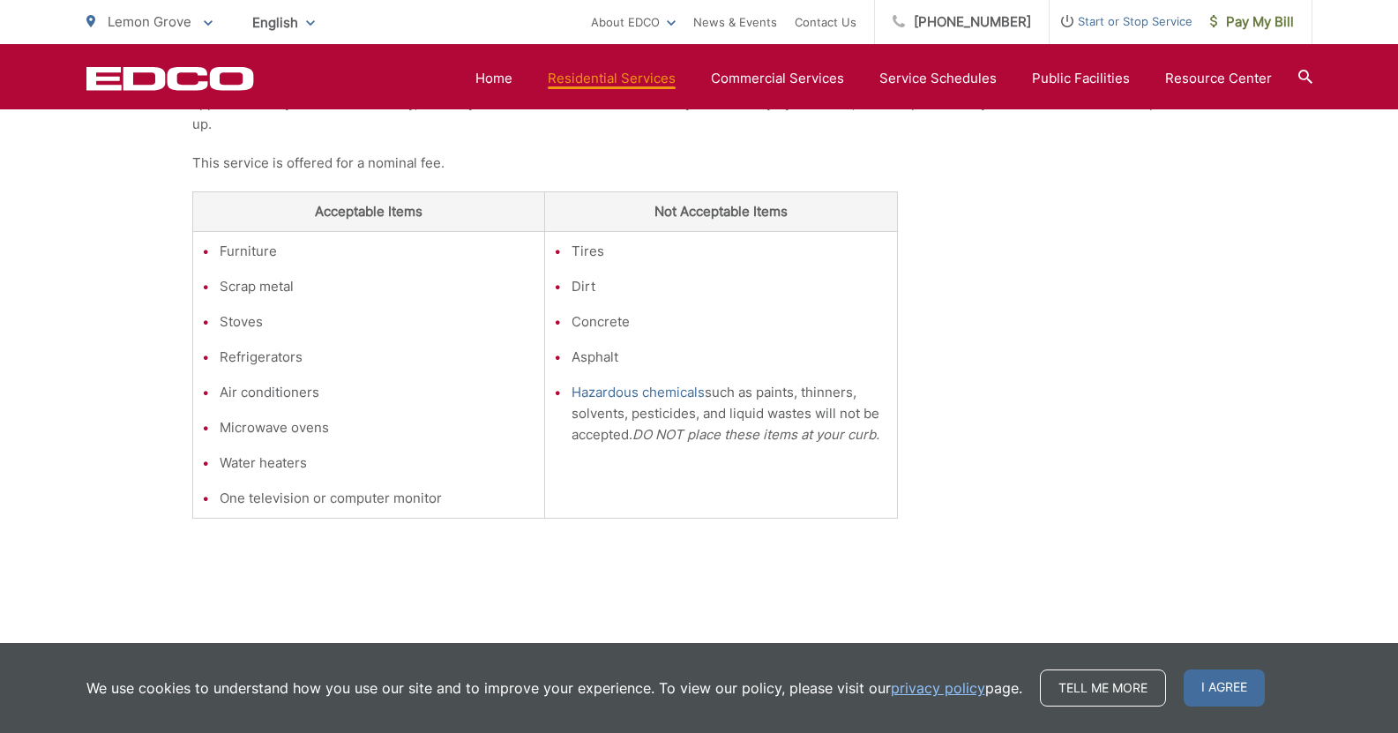
scroll to position [450, 0]
click at [500, 486] on ul "Furniture Scrap metal Stoves Refrigerators Air conditioners Microwave ovens Wat…" at bounding box center [369, 374] width 334 height 268
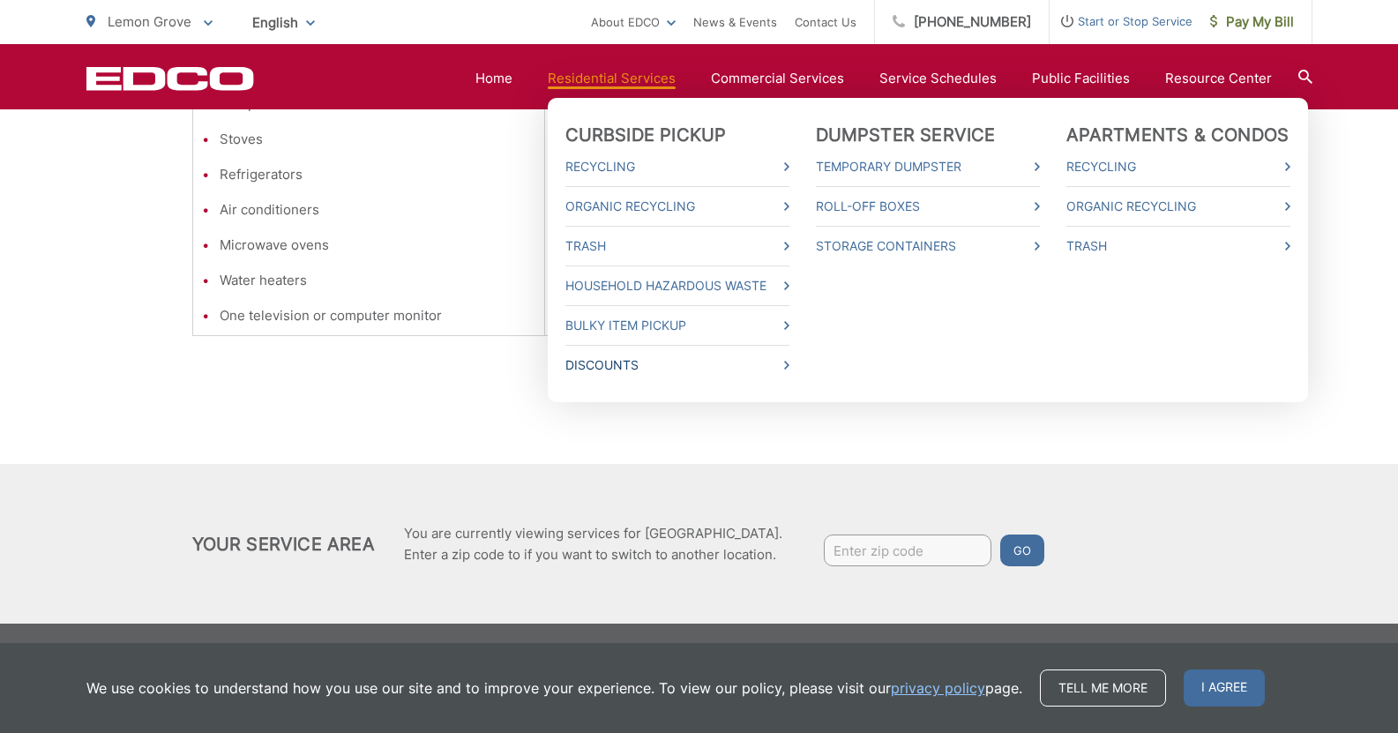
click at [609, 365] on link "Discounts" at bounding box center [678, 365] width 224 height 21
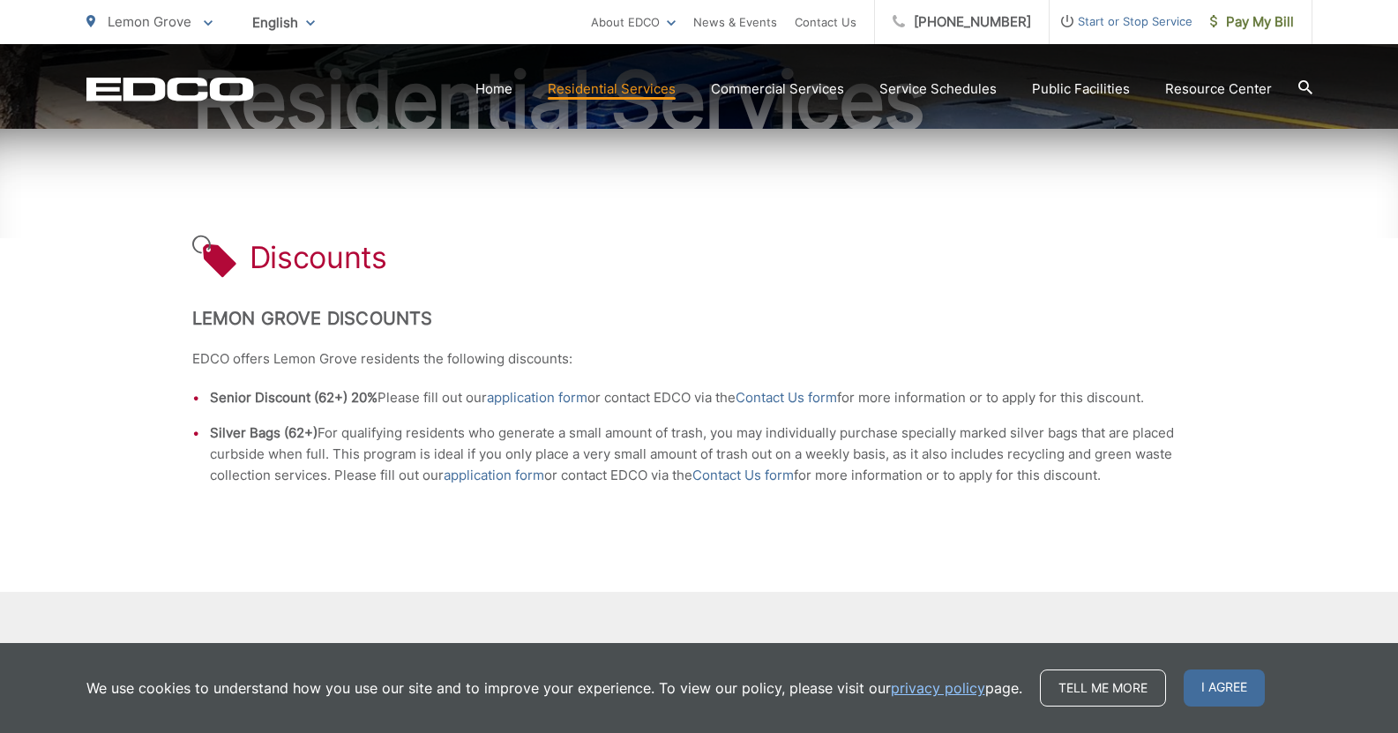
scroll to position [226, 0]
click at [1109, 303] on div "Discounts Lemon Grove Discounts EDCO offers Lemon Grove residents the following…" at bounding box center [699, 358] width 1015 height 463
drag, startPoint x: 1109, startPoint y: 303, endPoint x: 639, endPoint y: 234, distance: 475.3
click at [639, 234] on div "Discounts" at bounding box center [699, 256] width 1015 height 47
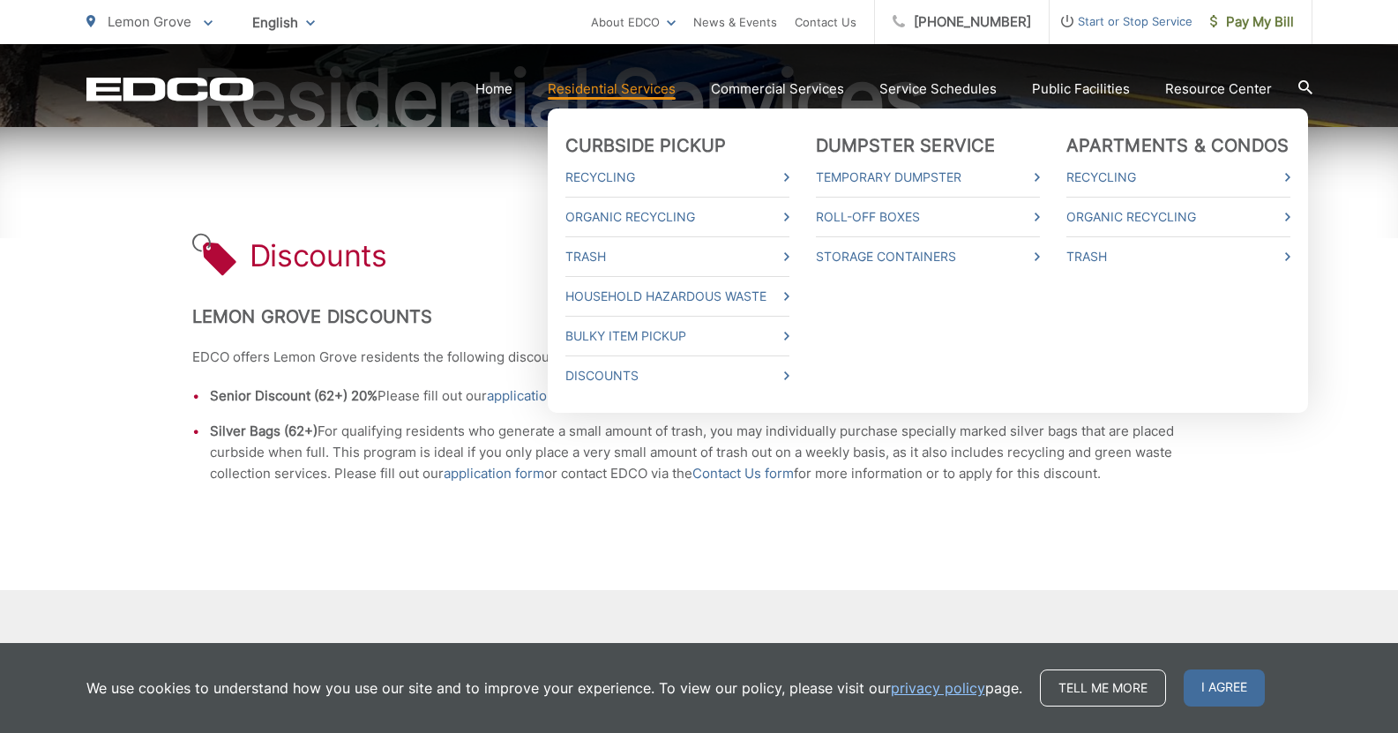
click at [891, 206] on li "Roll-Off Boxes" at bounding box center [928, 217] width 224 height 40
click at [904, 212] on link "Roll-Off Boxes" at bounding box center [928, 216] width 224 height 21
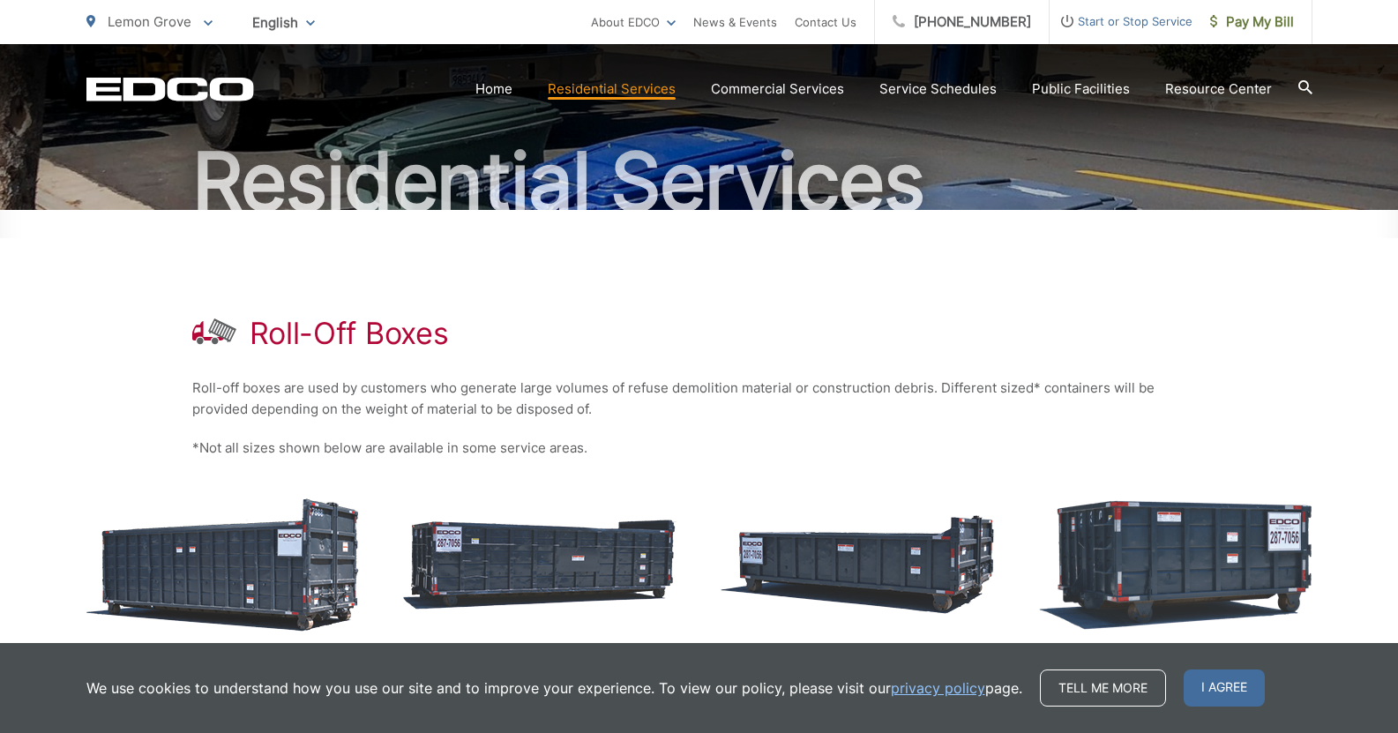
scroll to position [142, 0]
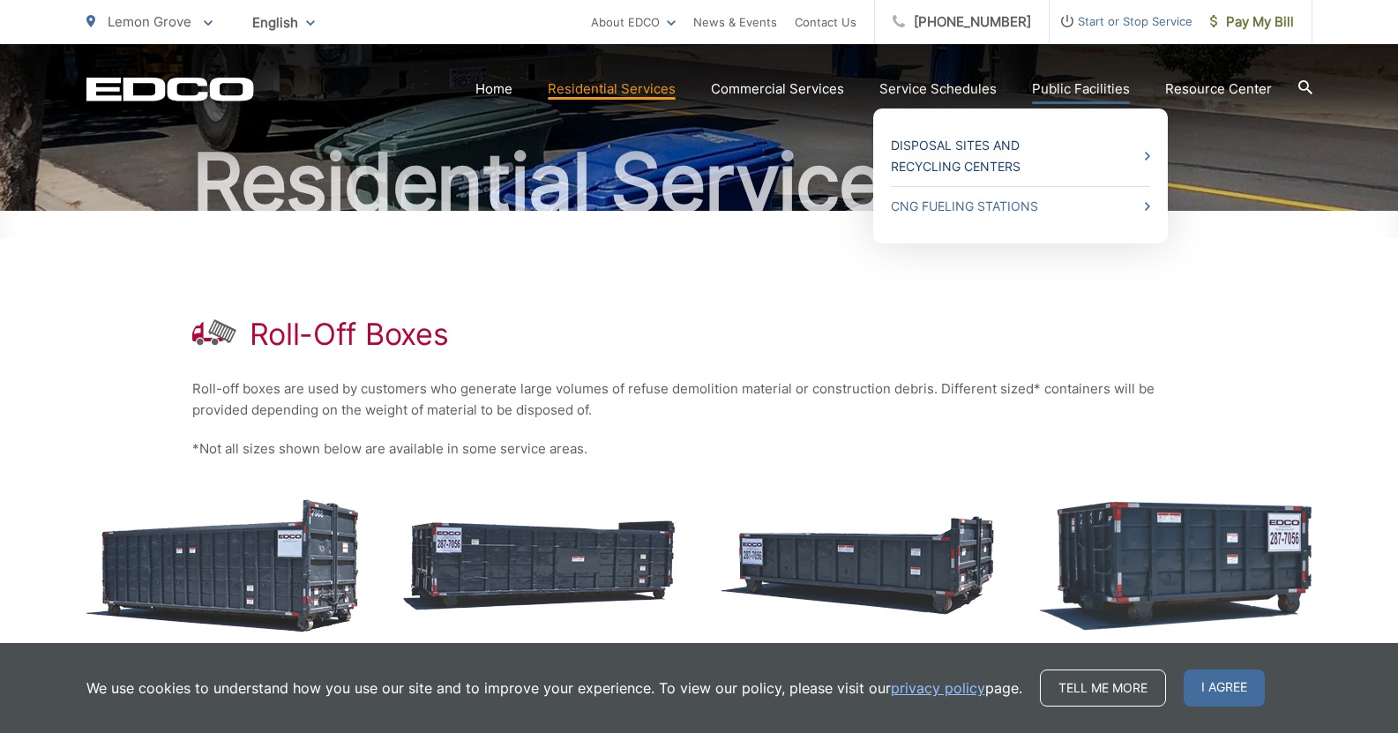
click at [1148, 146] on span at bounding box center [1147, 156] width 5 height 21
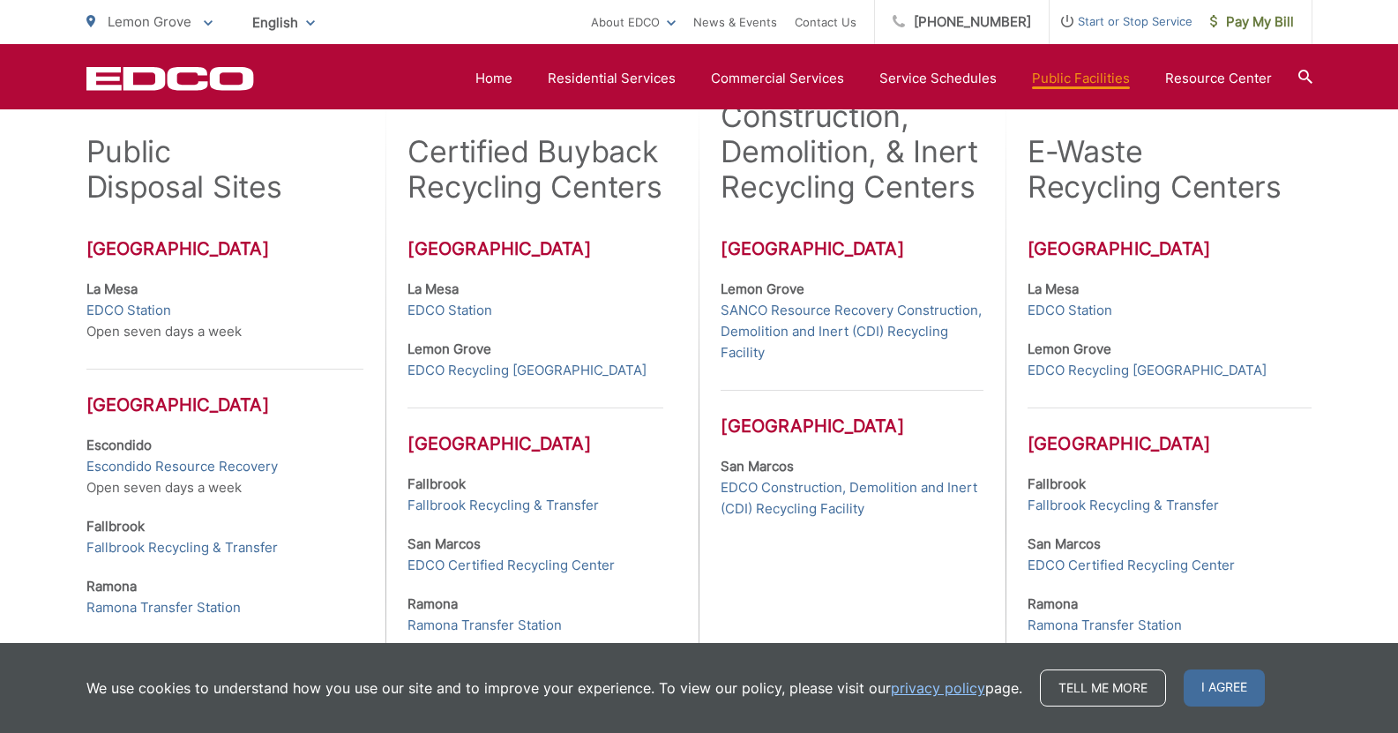
scroll to position [520, 0]
click at [132, 304] on link "EDCO Station" at bounding box center [128, 309] width 85 height 21
